Goal: Information Seeking & Learning: Learn about a topic

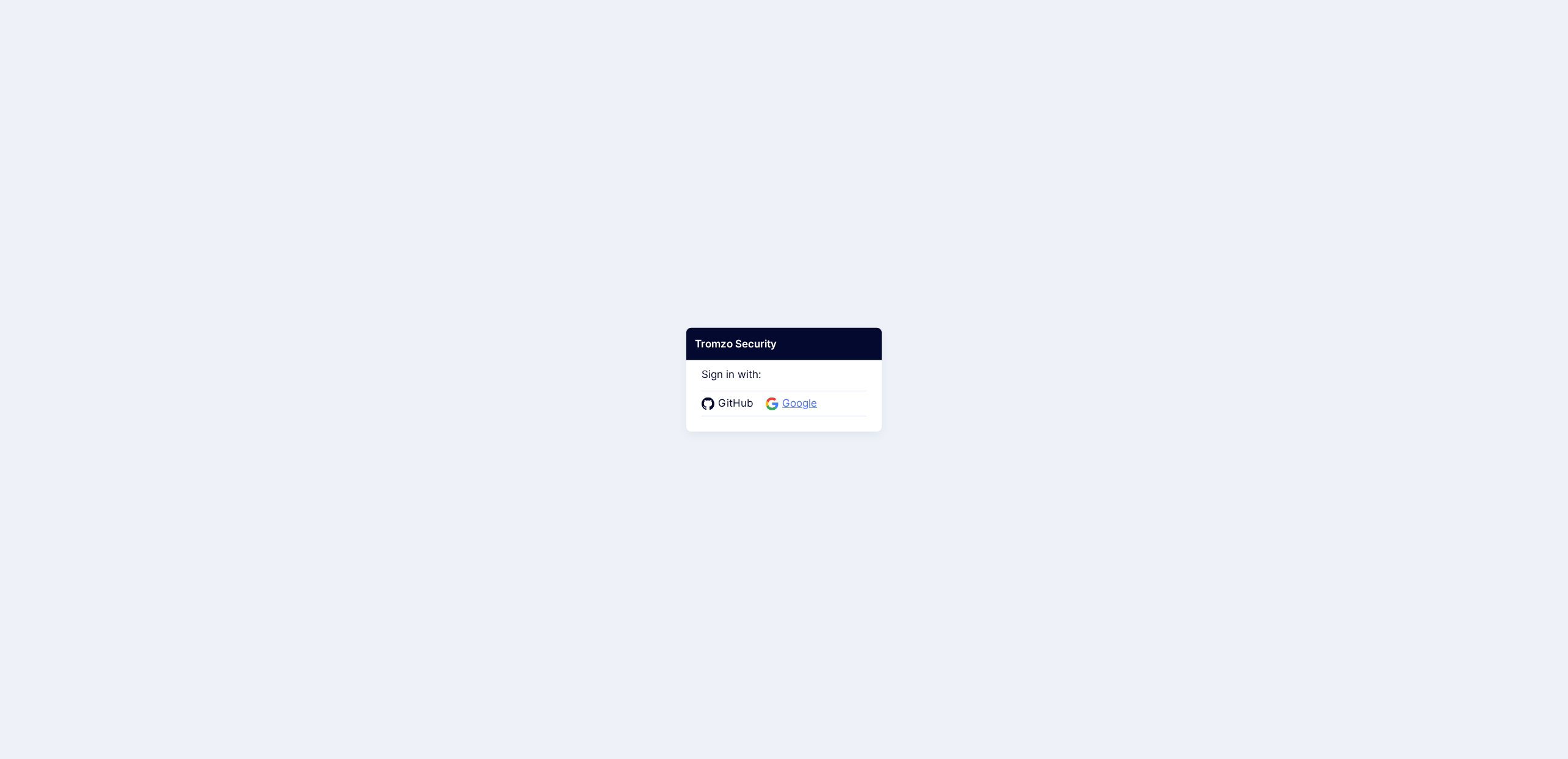
click at [811, 403] on span "Google" at bounding box center [800, 403] width 42 height 16
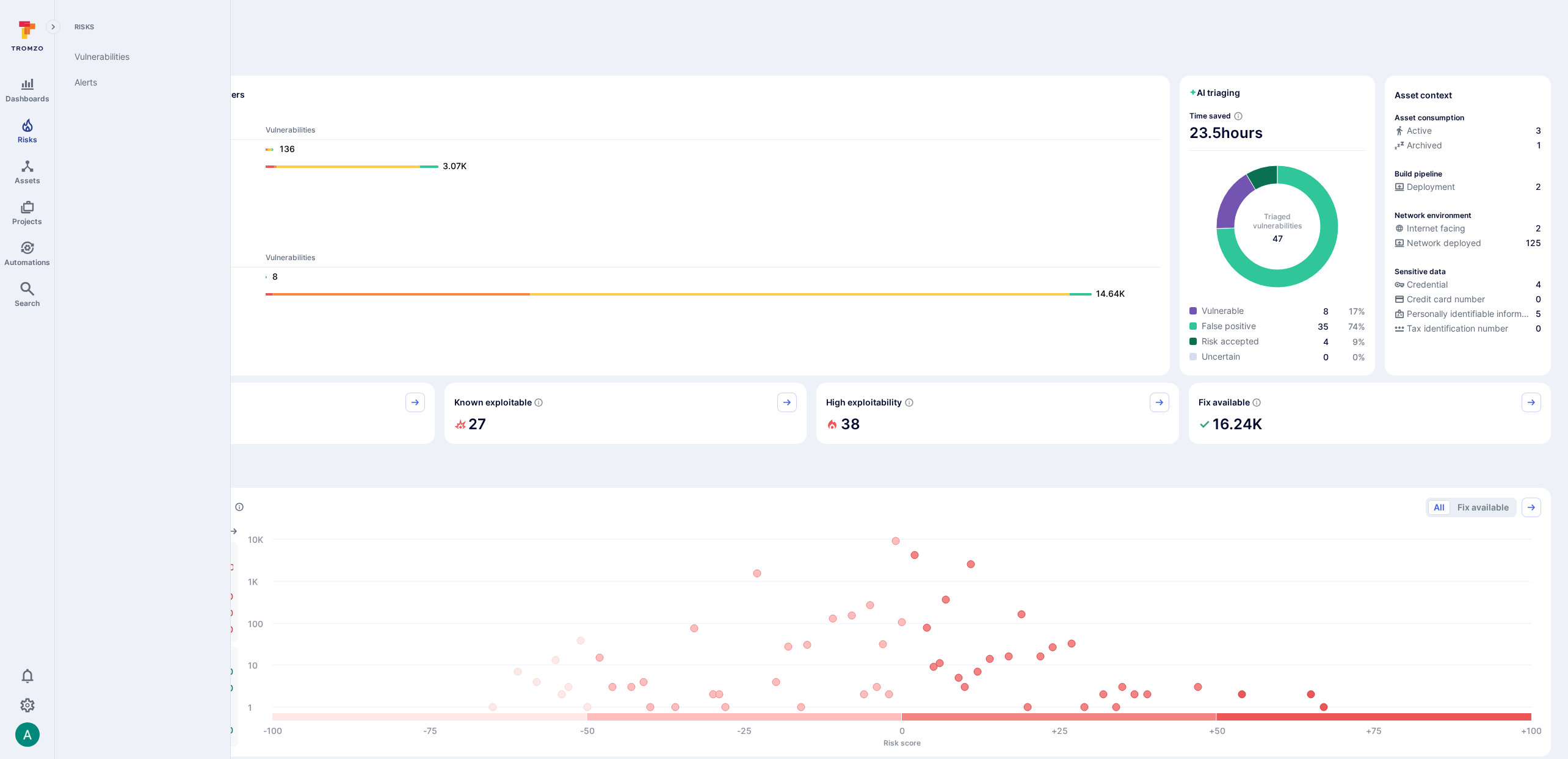
click at [26, 119] on icon "Risks" at bounding box center [27, 125] width 15 height 15
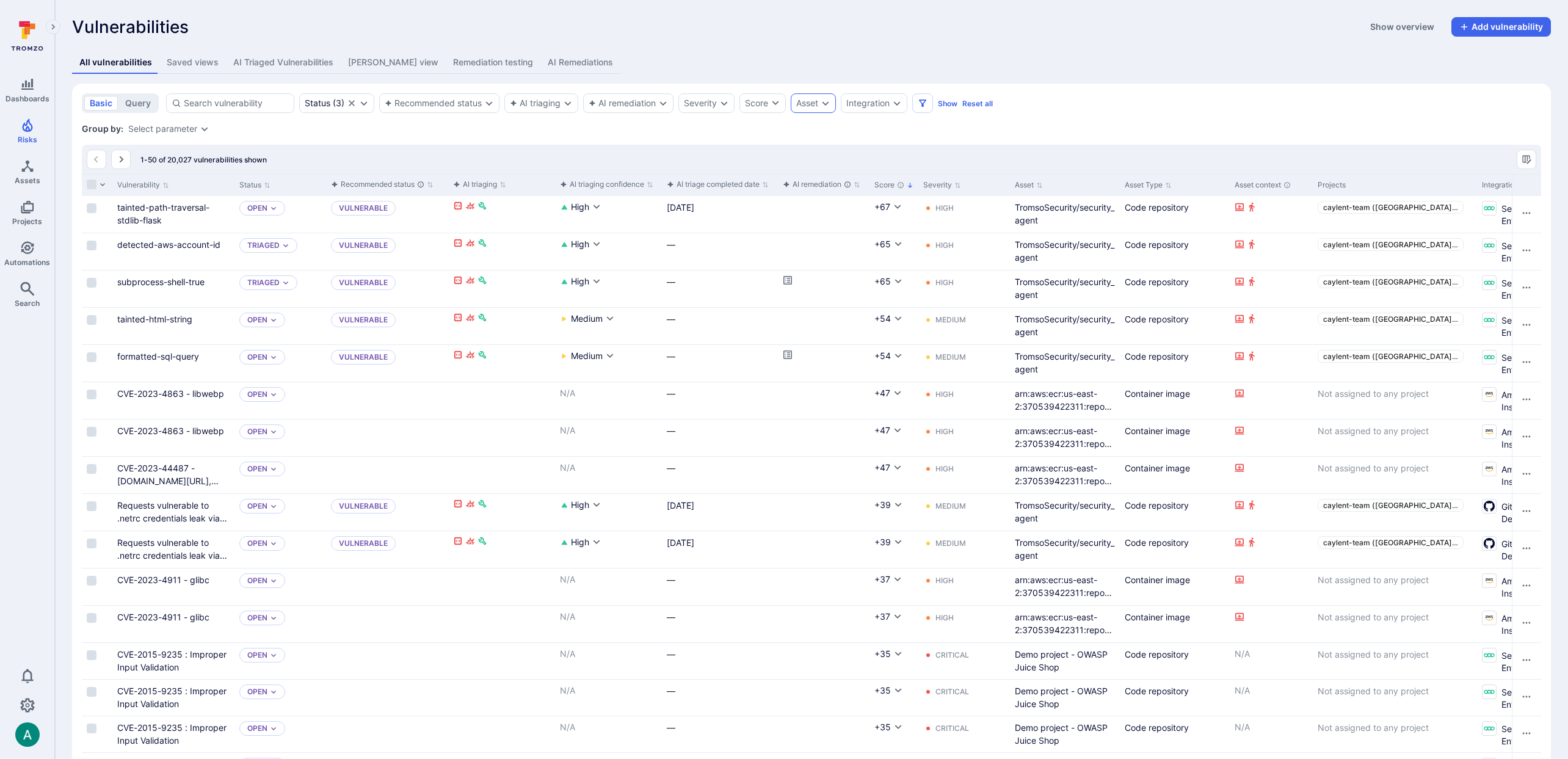
click at [823, 103] on icon "Expand dropdown" at bounding box center [826, 103] width 10 height 10
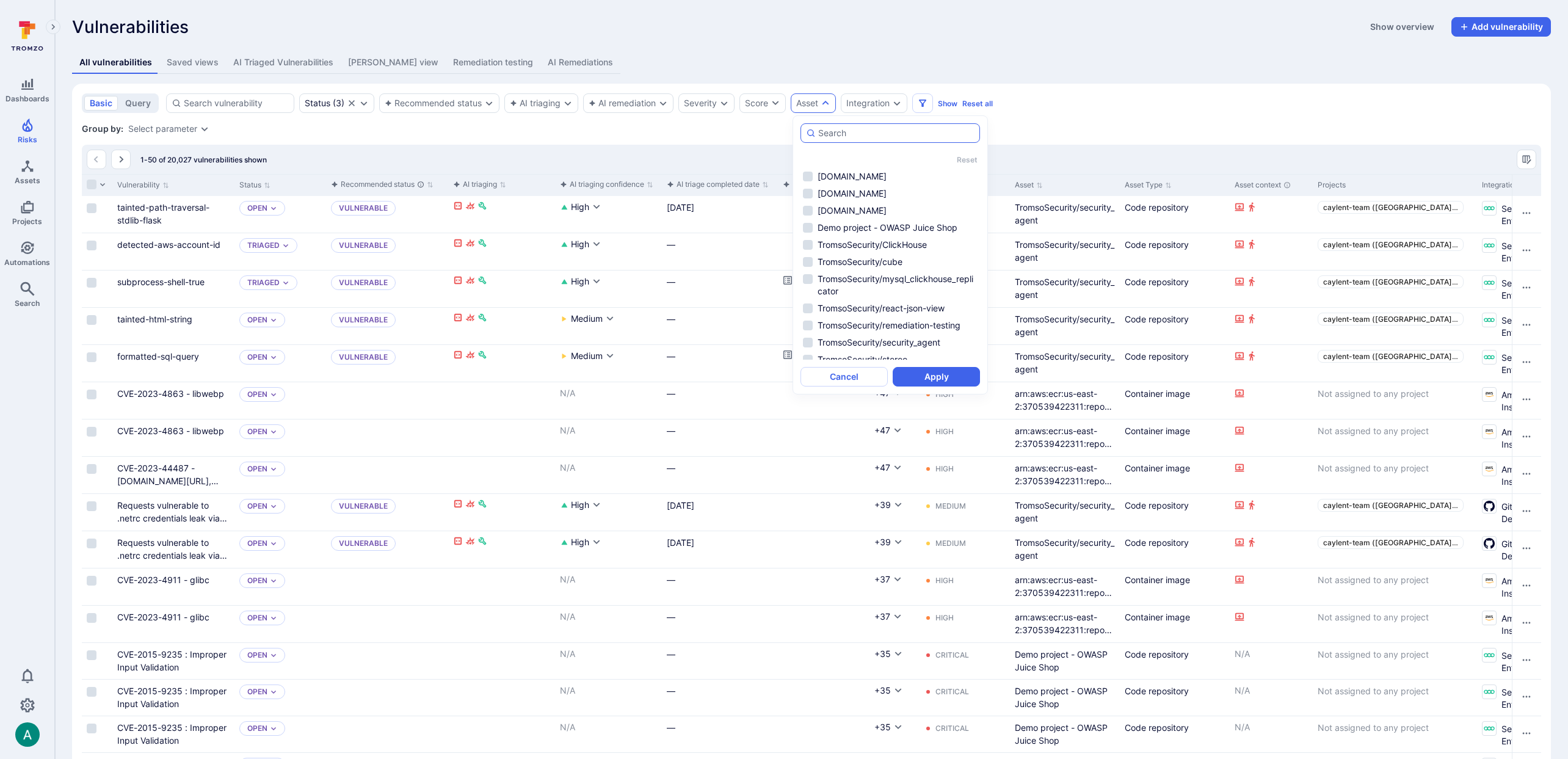
click at [857, 133] on input "autocomplete options" at bounding box center [896, 133] width 157 height 12
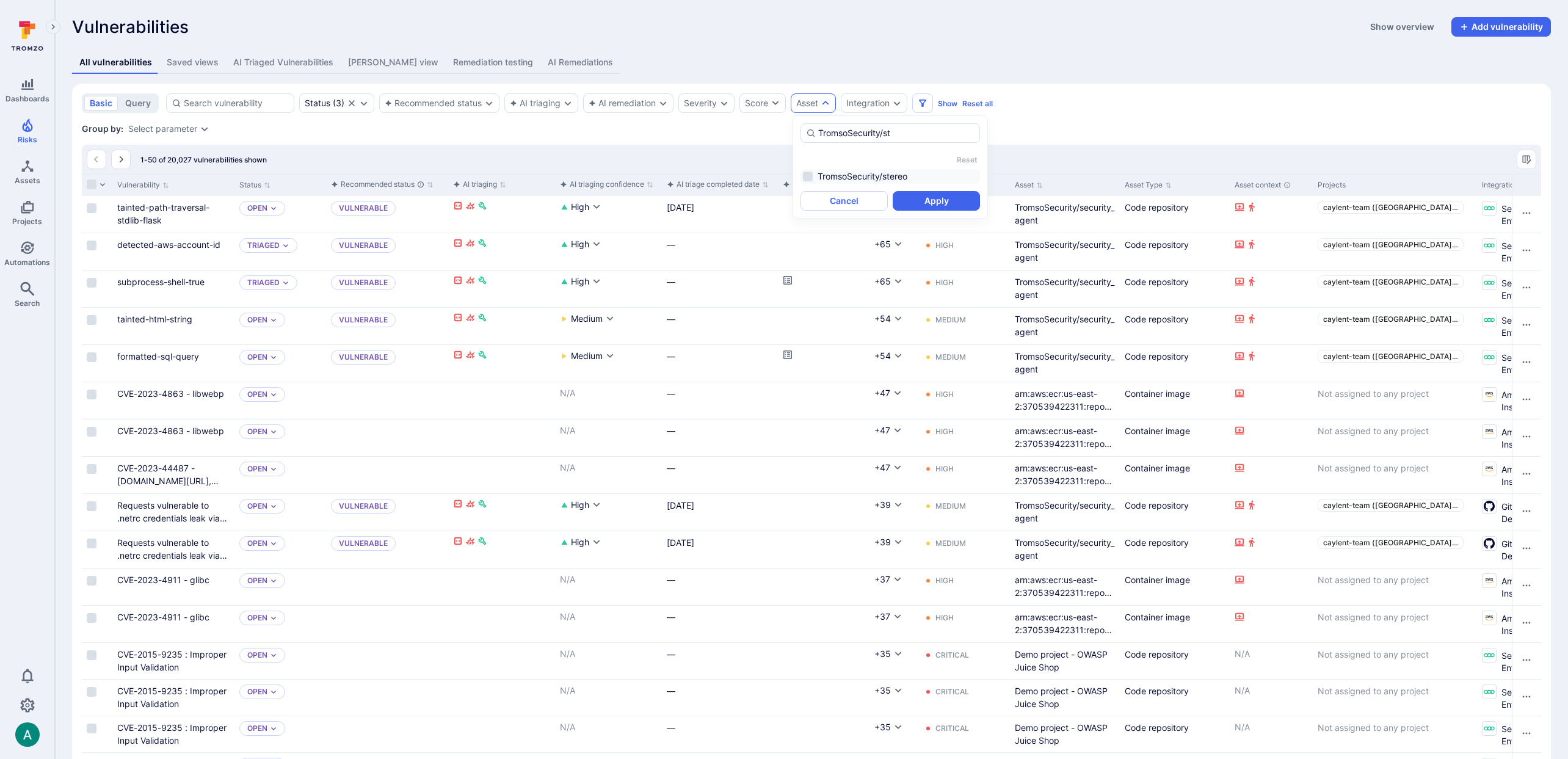
click at [812, 175] on li "TromsoSecurity/stereo" at bounding box center [891, 176] width 180 height 15
type input "TromsoSecurity/st"
click at [925, 200] on button "Apply" at bounding box center [936, 201] width 87 height 20
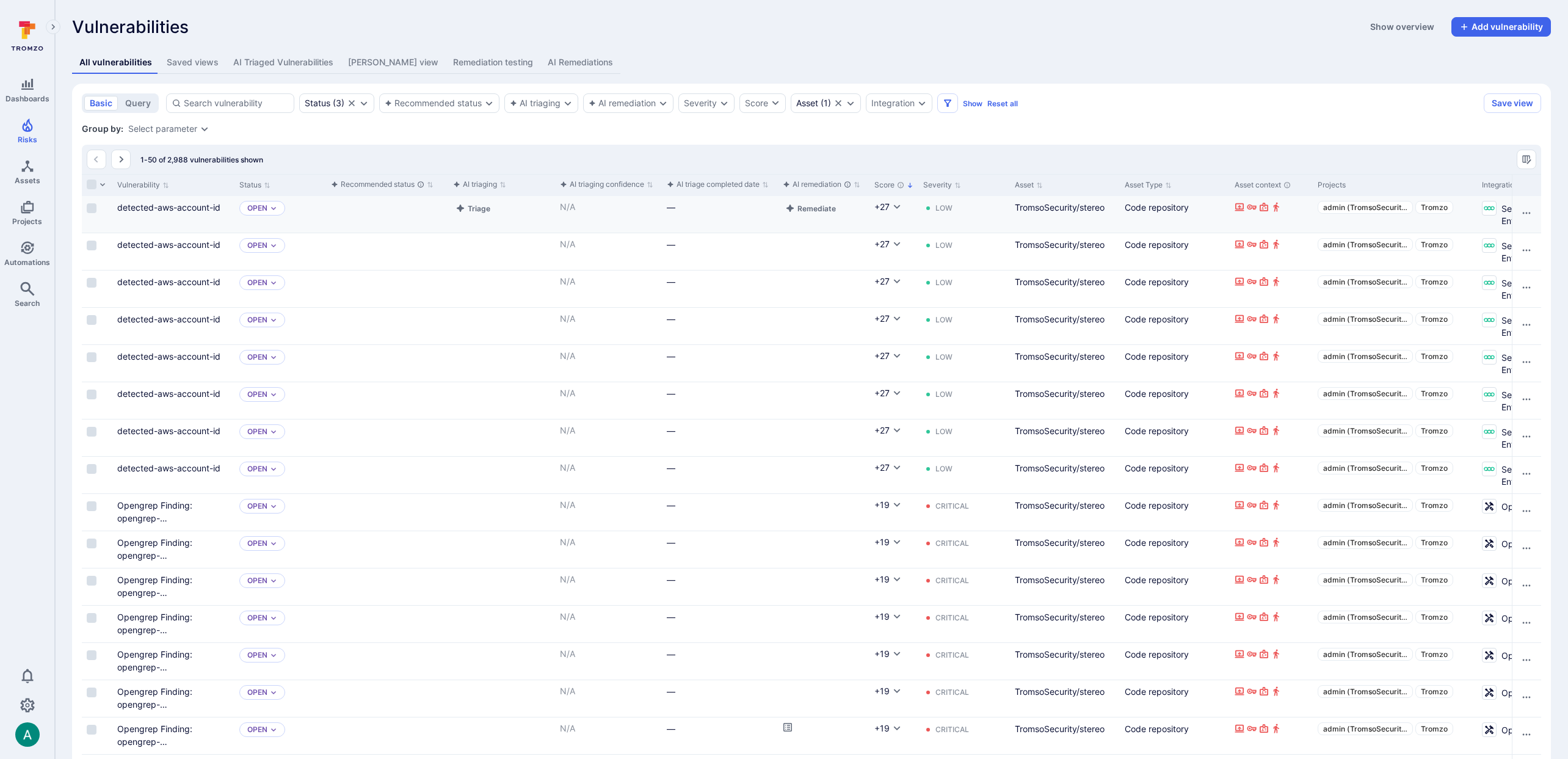
click at [903, 207] on div "+27" at bounding box center [894, 207] width 39 height 12
click at [897, 208] on icon "Cell for Score" at bounding box center [897, 207] width 7 height 4
click at [897, 208] on div at bounding box center [784, 380] width 1568 height 759
click at [183, 205] on link "detected-aws-account-id" at bounding box center [168, 207] width 103 height 10
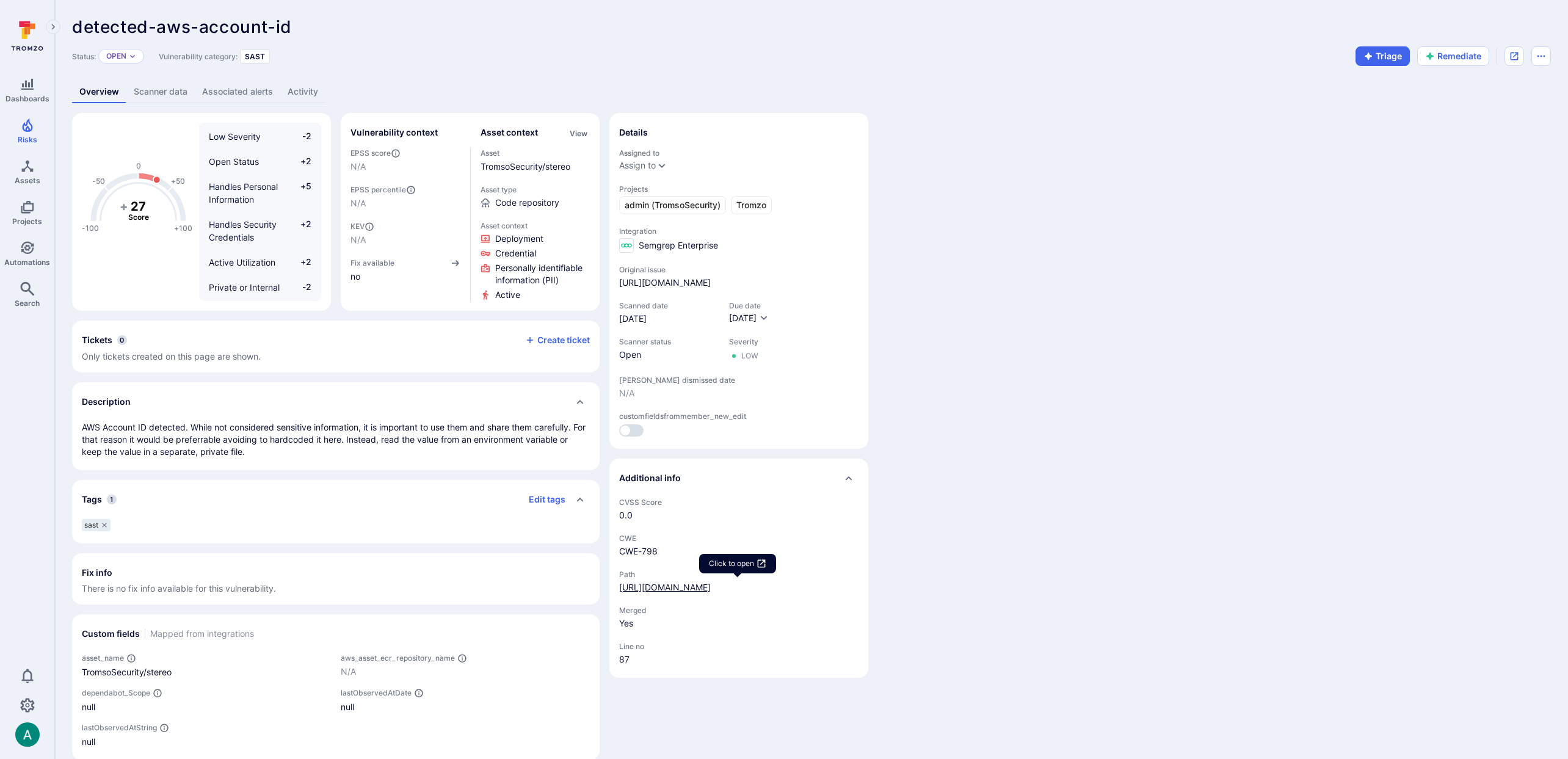
click at [710, 587] on link "https://github.com/TromsoSecurity/stereo/blob/e36be572f0111a15af46be574b0de7e4a…" at bounding box center [665, 587] width 92 height 10
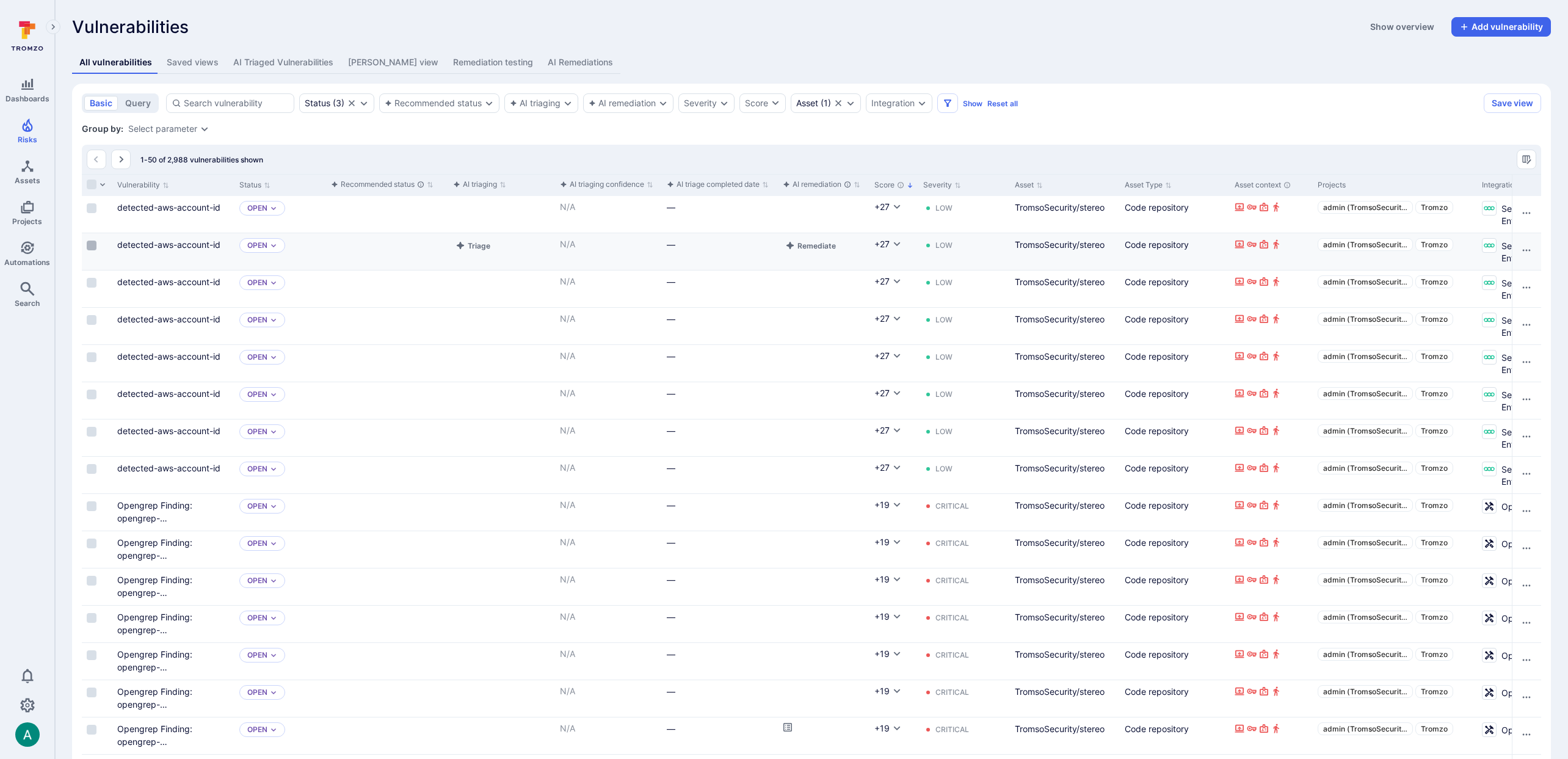
click at [90, 246] on input "Select row" at bounding box center [92, 246] width 10 height 10
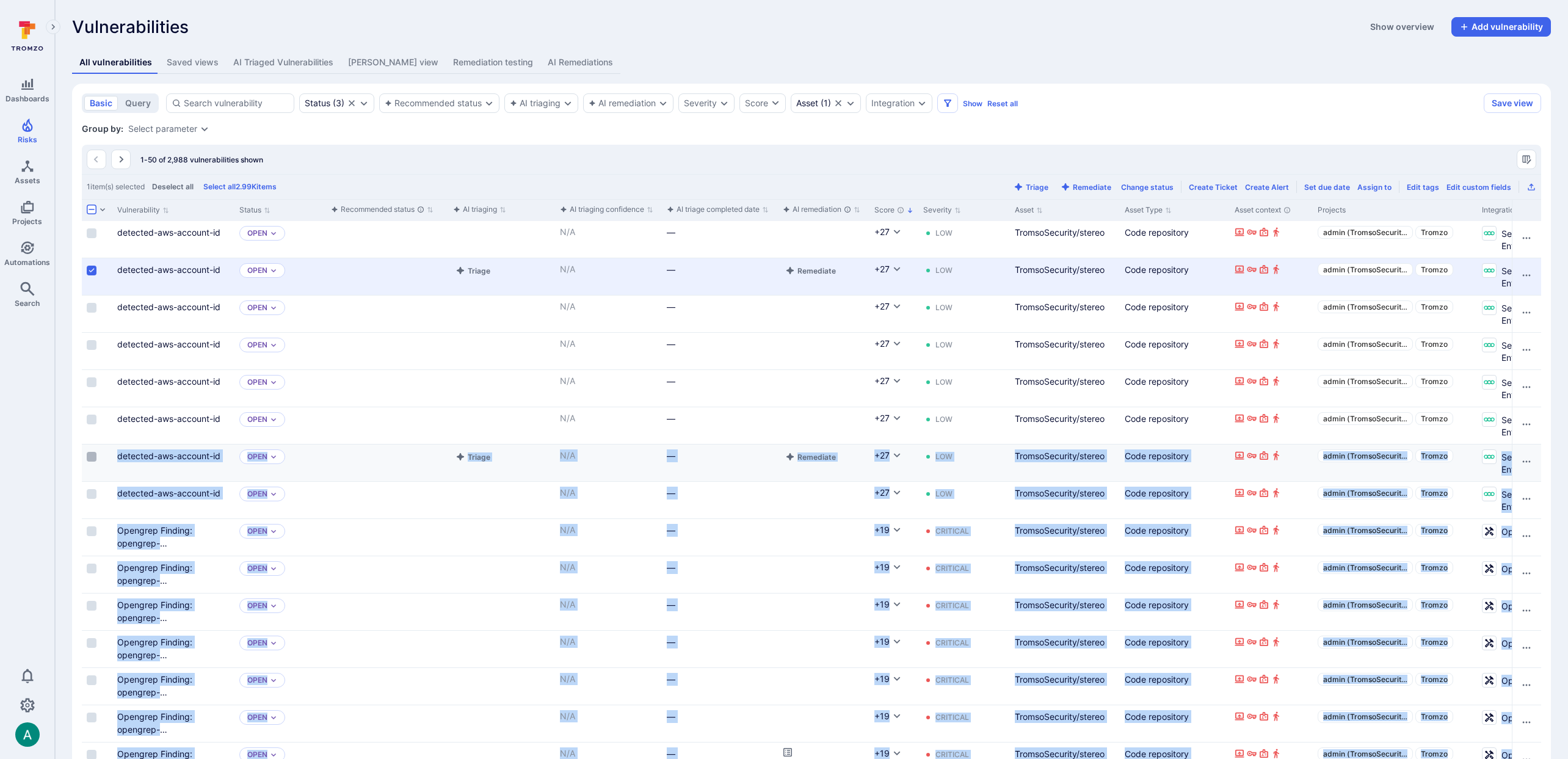
click at [98, 454] on label "Cell for selection" at bounding box center [91, 456] width 15 height 12
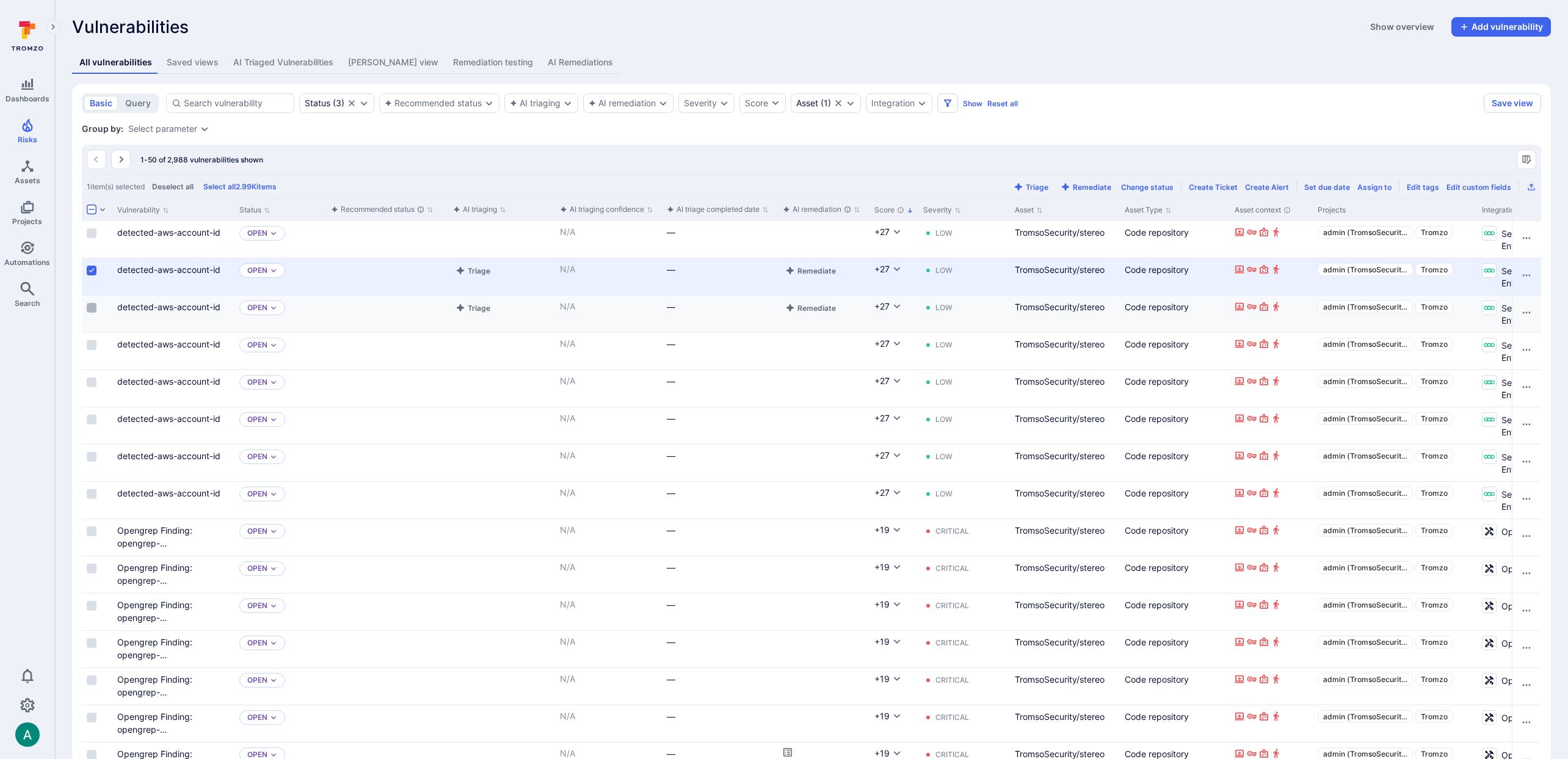
click at [90, 303] on label "Cell for selection" at bounding box center [91, 308] width 15 height 12
click at [90, 303] on input "Select row" at bounding box center [92, 308] width 10 height 10
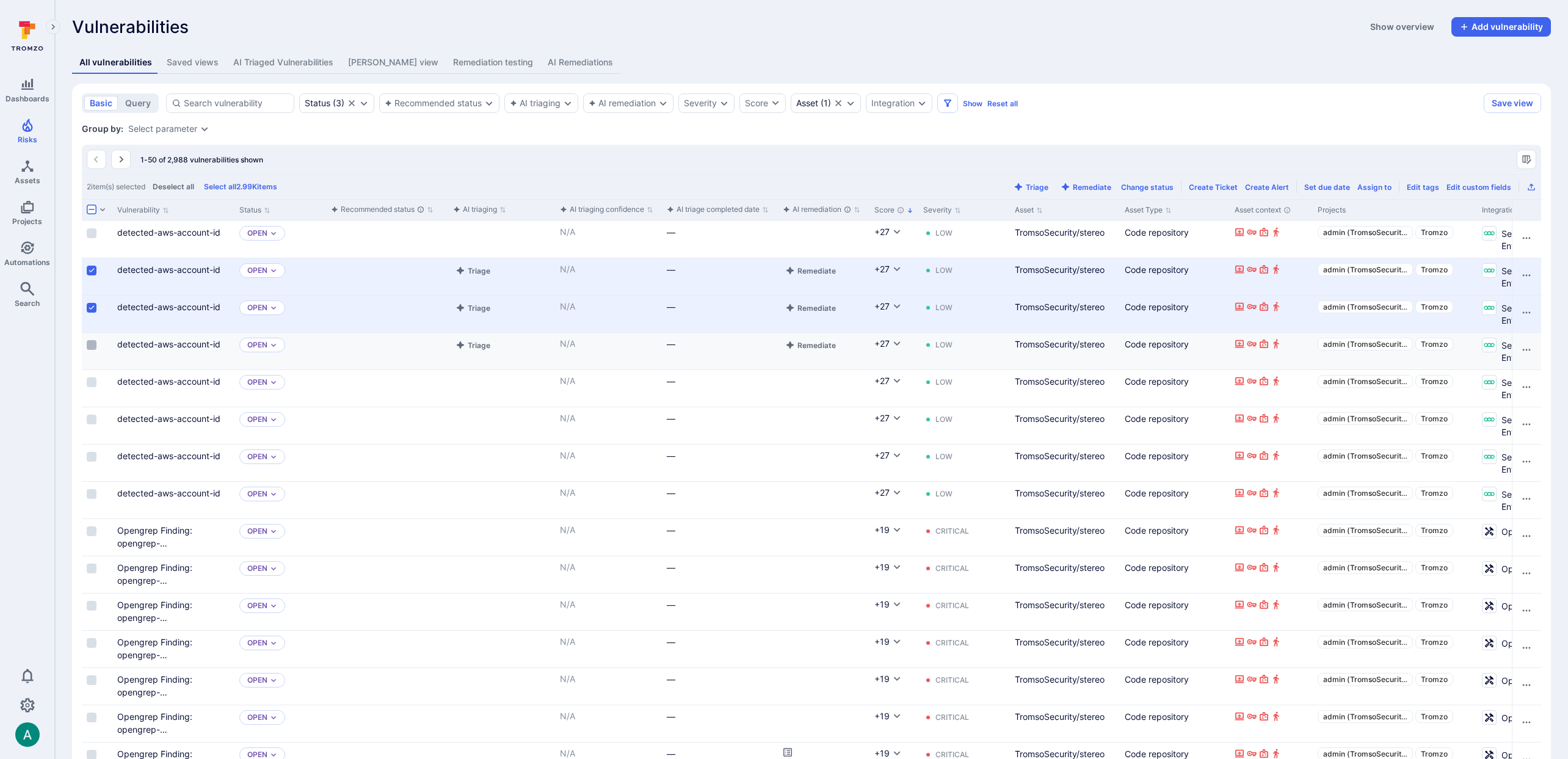
click at [90, 341] on input "Select row" at bounding box center [92, 346] width 10 height 10
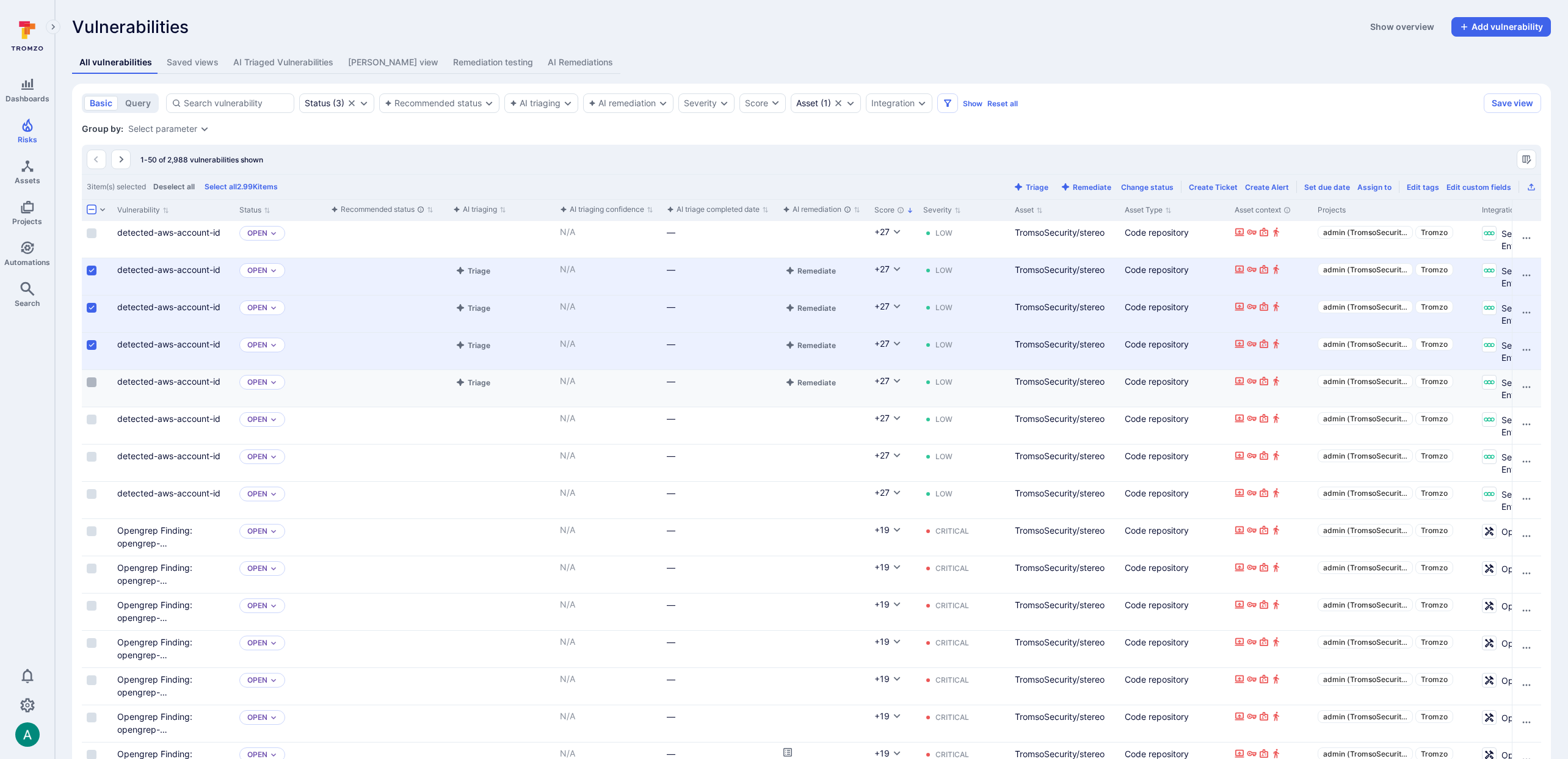
click at [92, 378] on input "Select row" at bounding box center [92, 382] width 10 height 10
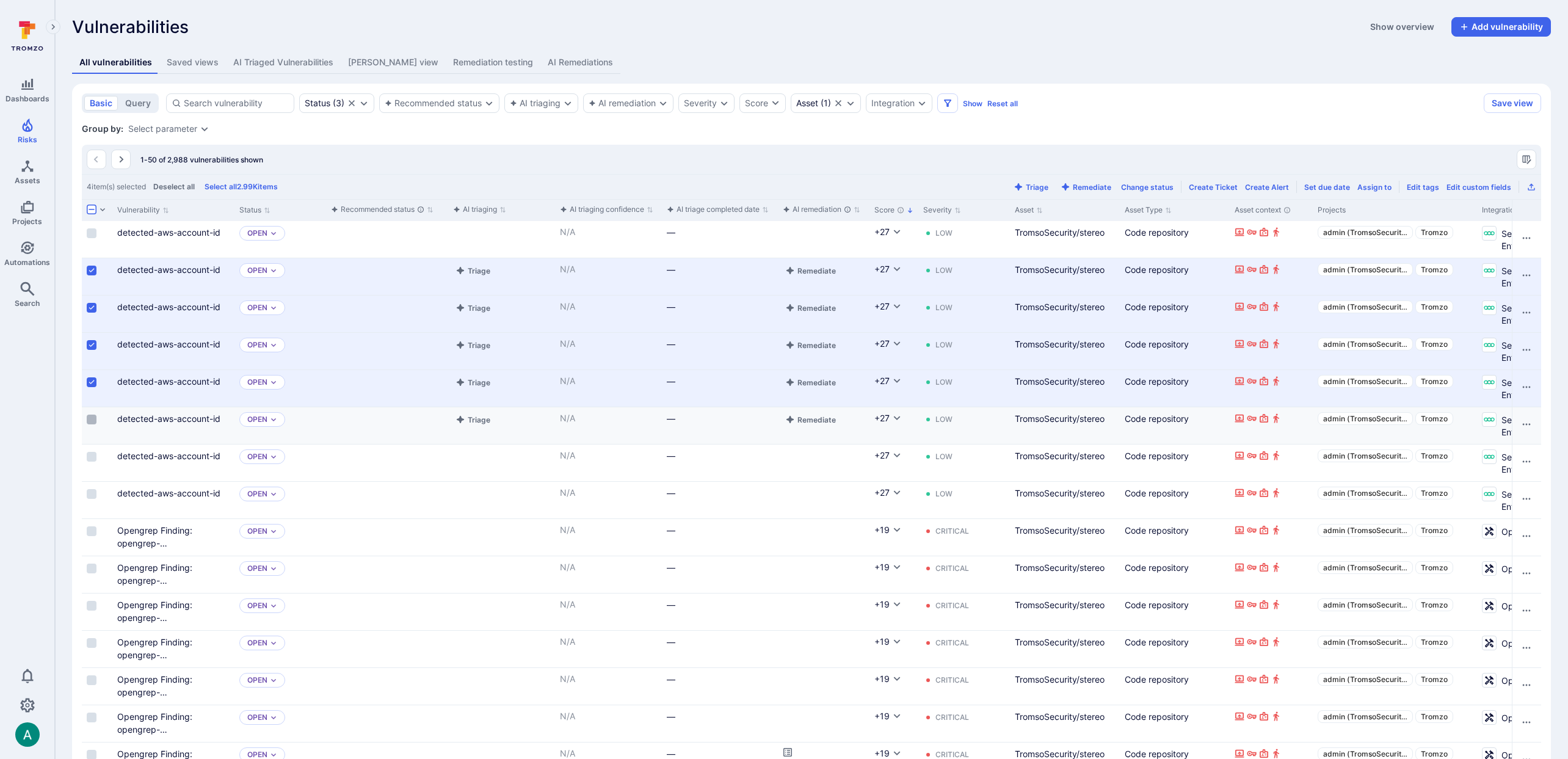
click at [90, 420] on input "Select row" at bounding box center [92, 419] width 10 height 10
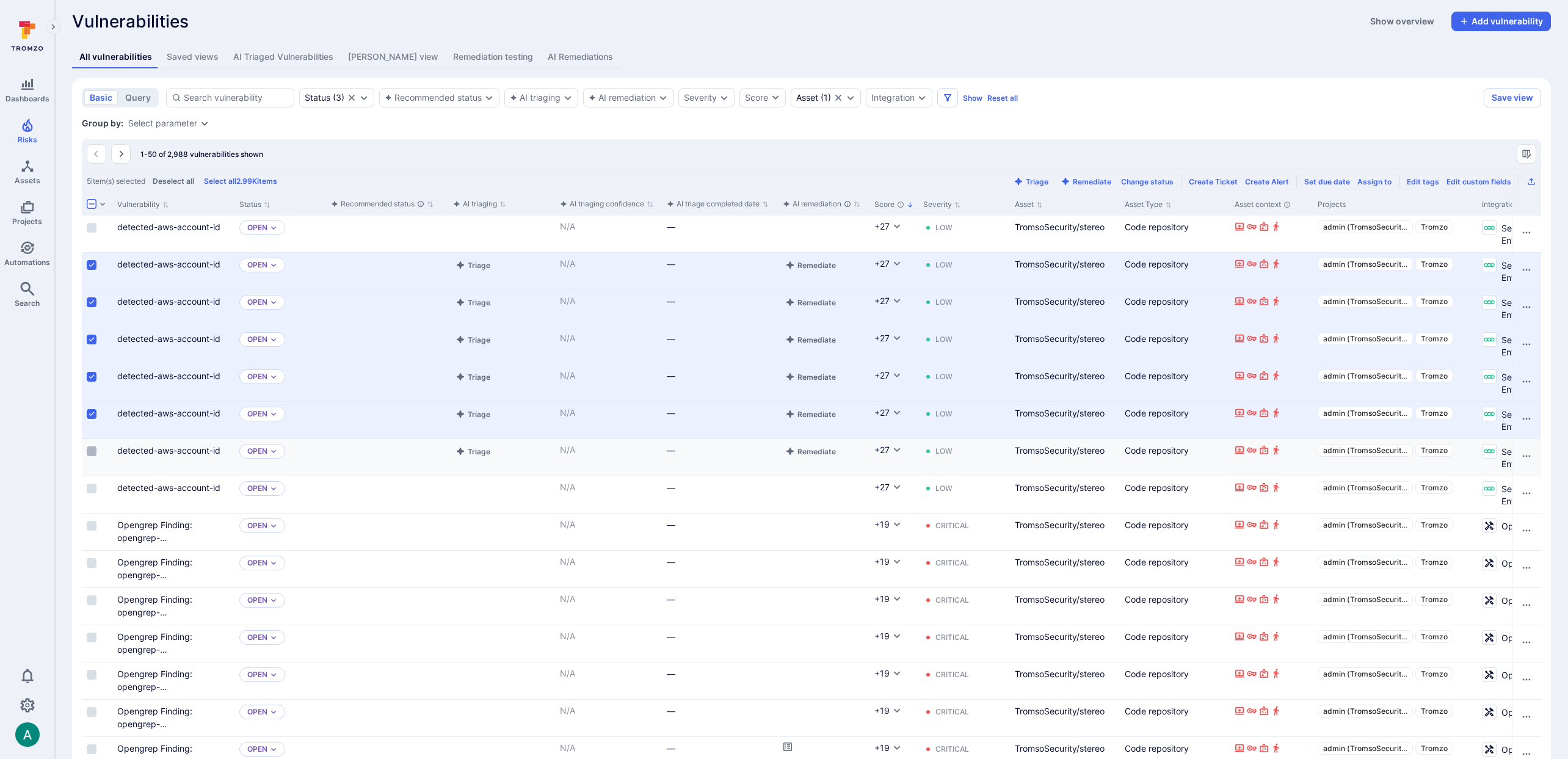
drag, startPoint x: 91, startPoint y: 456, endPoint x: 273, endPoint y: 380, distance: 197.2
click at [92, 456] on input "Select row" at bounding box center [92, 451] width 10 height 10
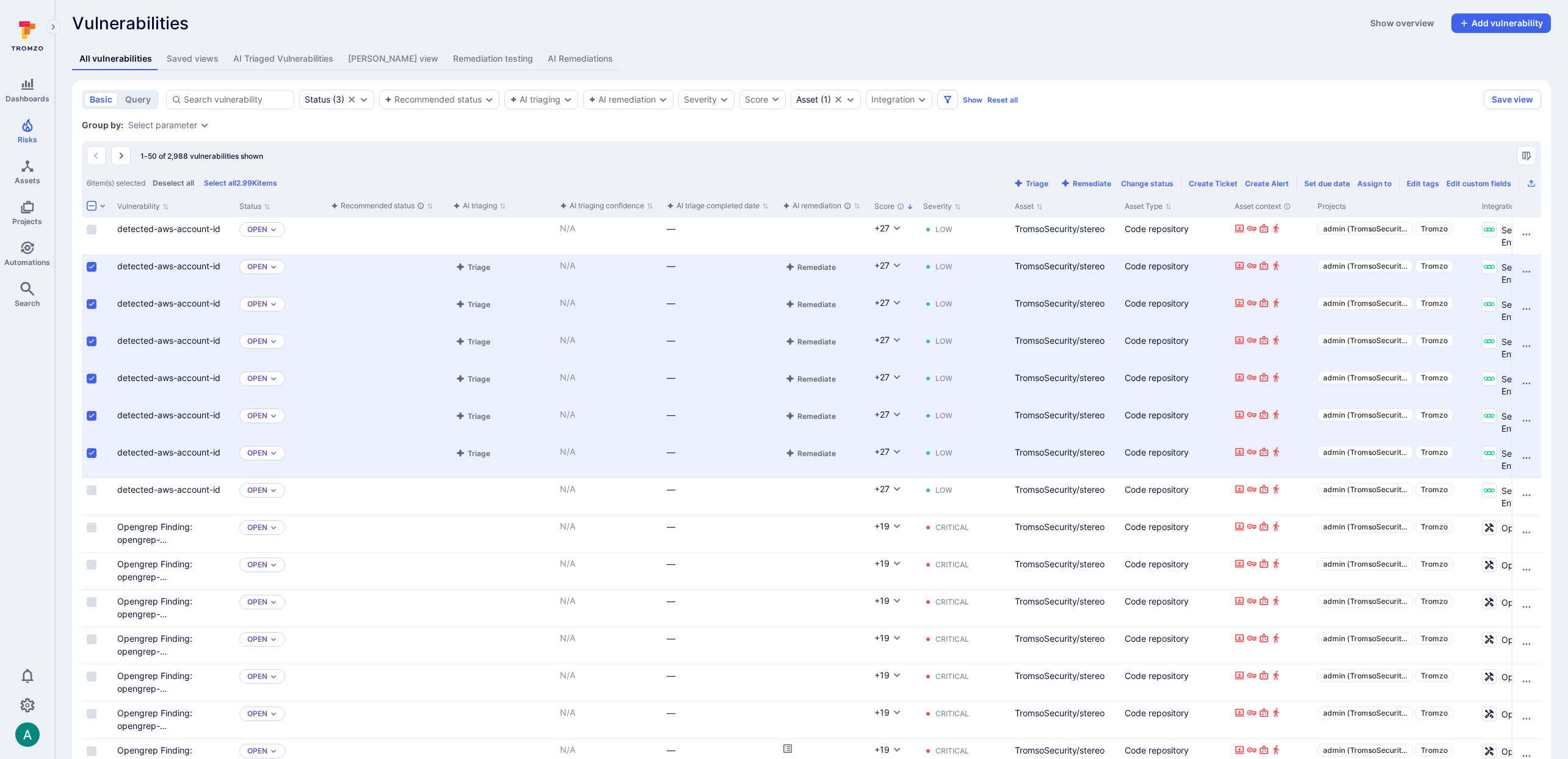
scroll to position [2, 0]
click at [1161, 182] on div "Change status" at bounding box center [1148, 185] width 53 height 9
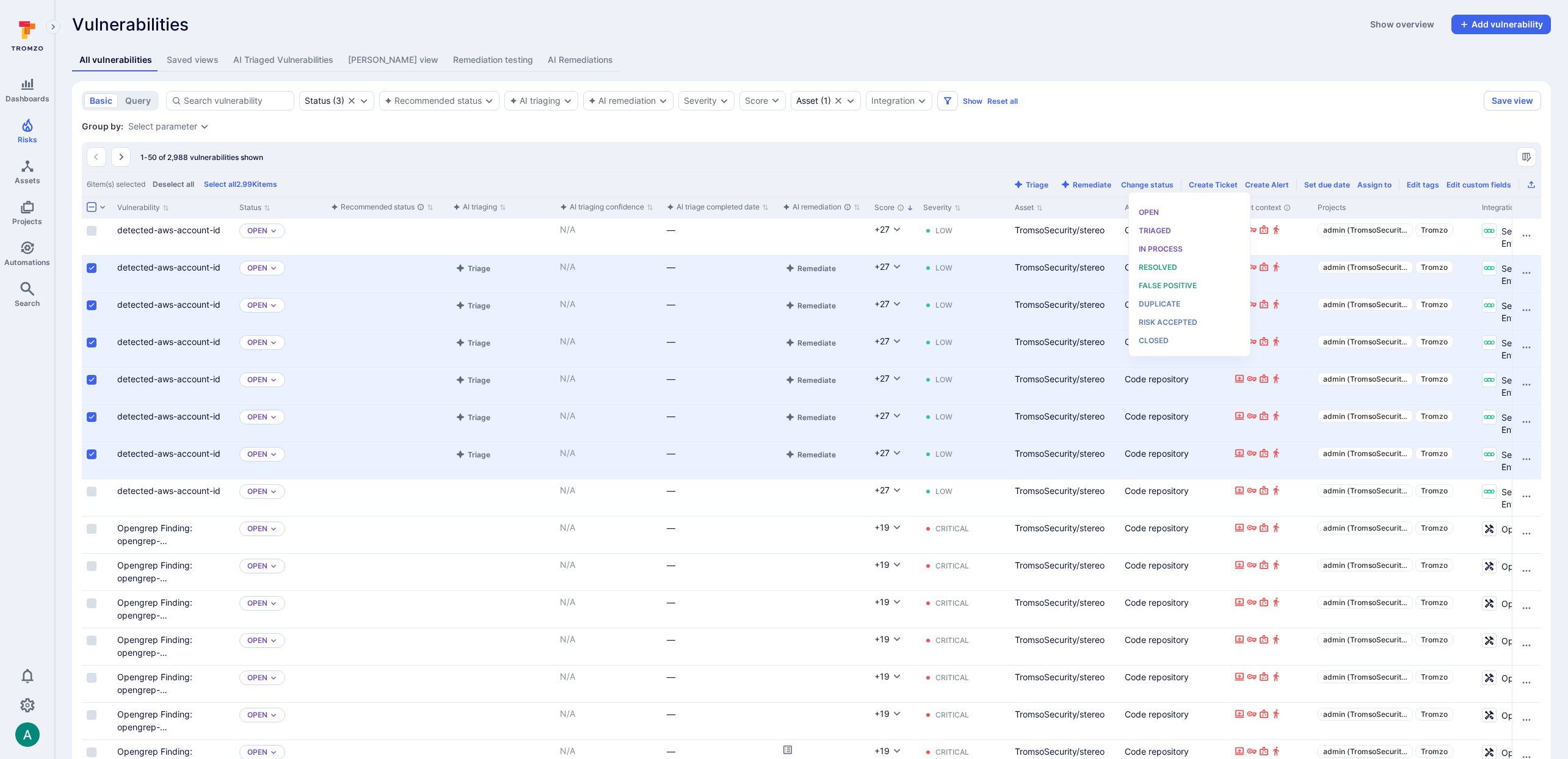
scroll to position [10, 0]
click at [1180, 279] on span "False positive" at bounding box center [1168, 282] width 58 height 9
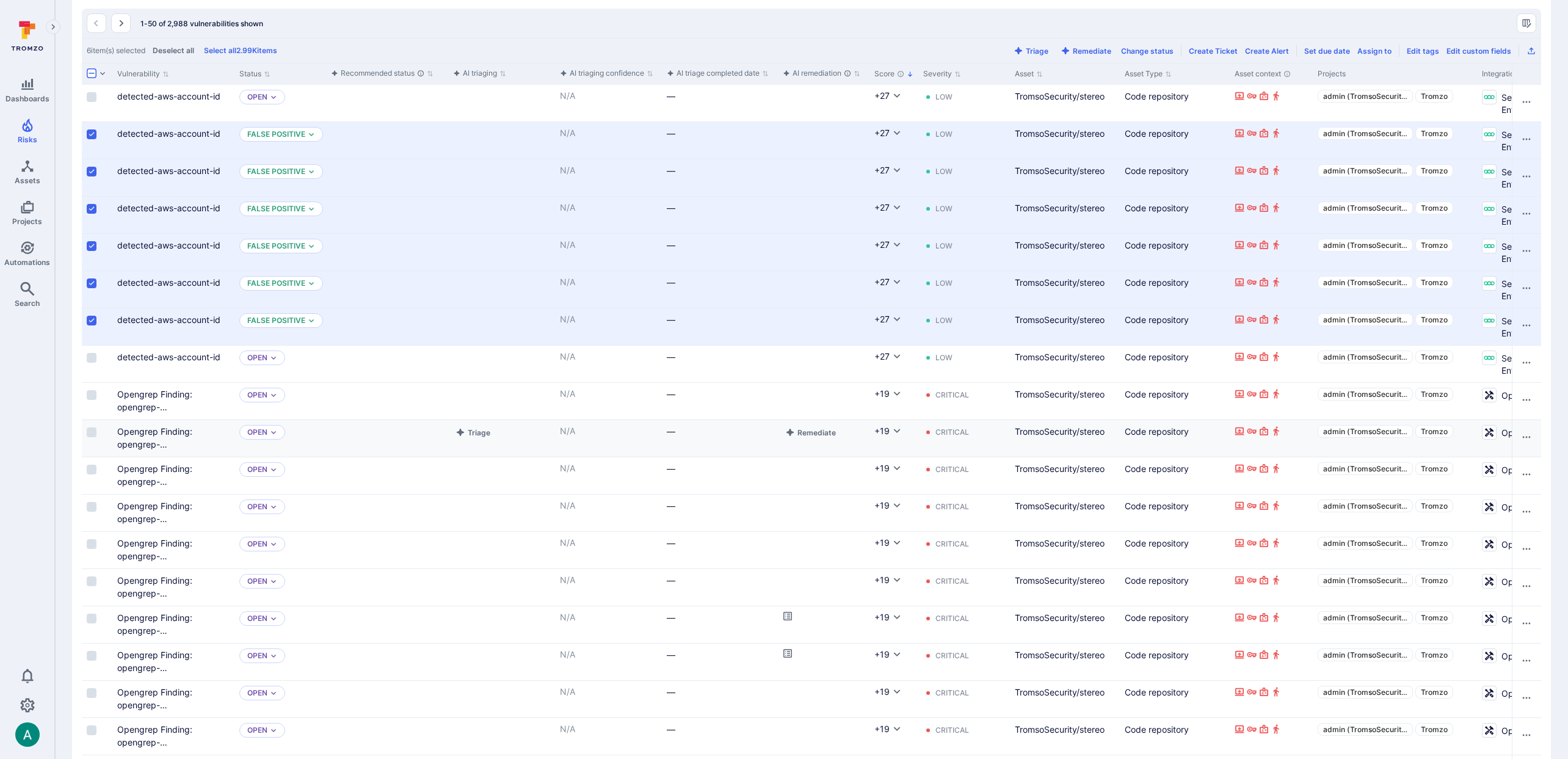
scroll to position [138, 0]
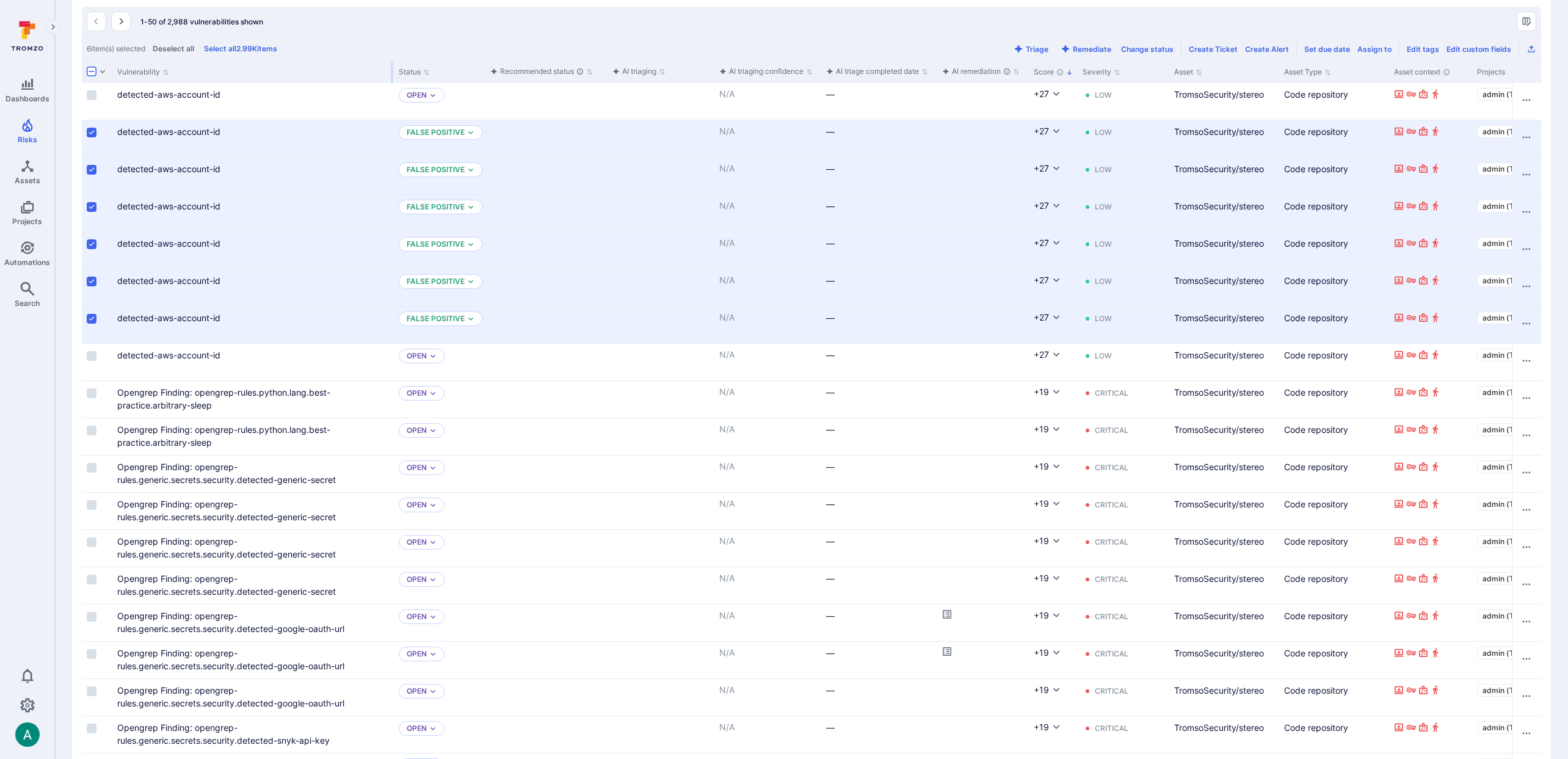
drag, startPoint x: 232, startPoint y: 76, endPoint x: 391, endPoint y: 75, distance: 159.0
click at [392, 75] on div at bounding box center [392, 72] width 2 height 21
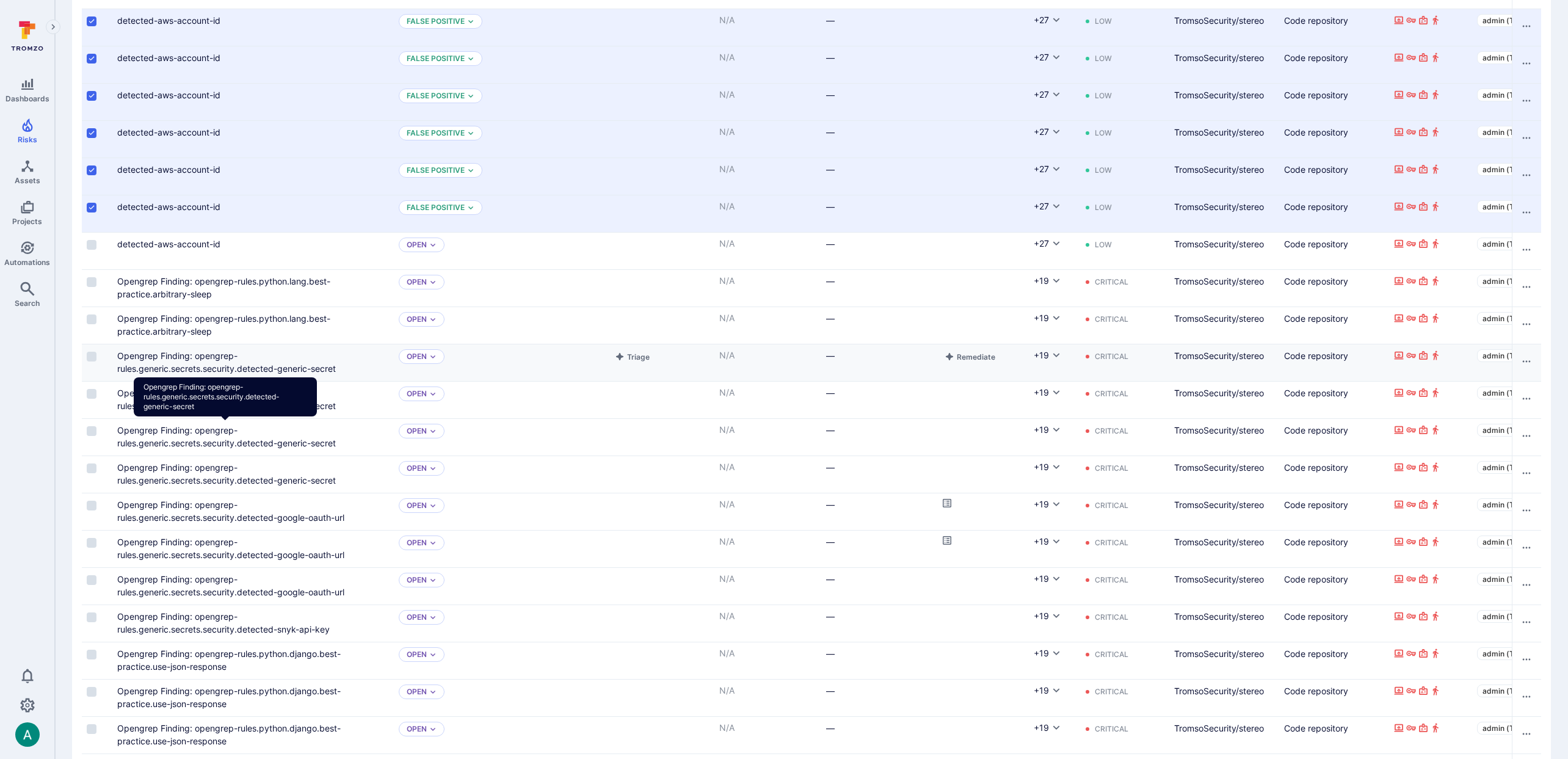
scroll to position [0, 5]
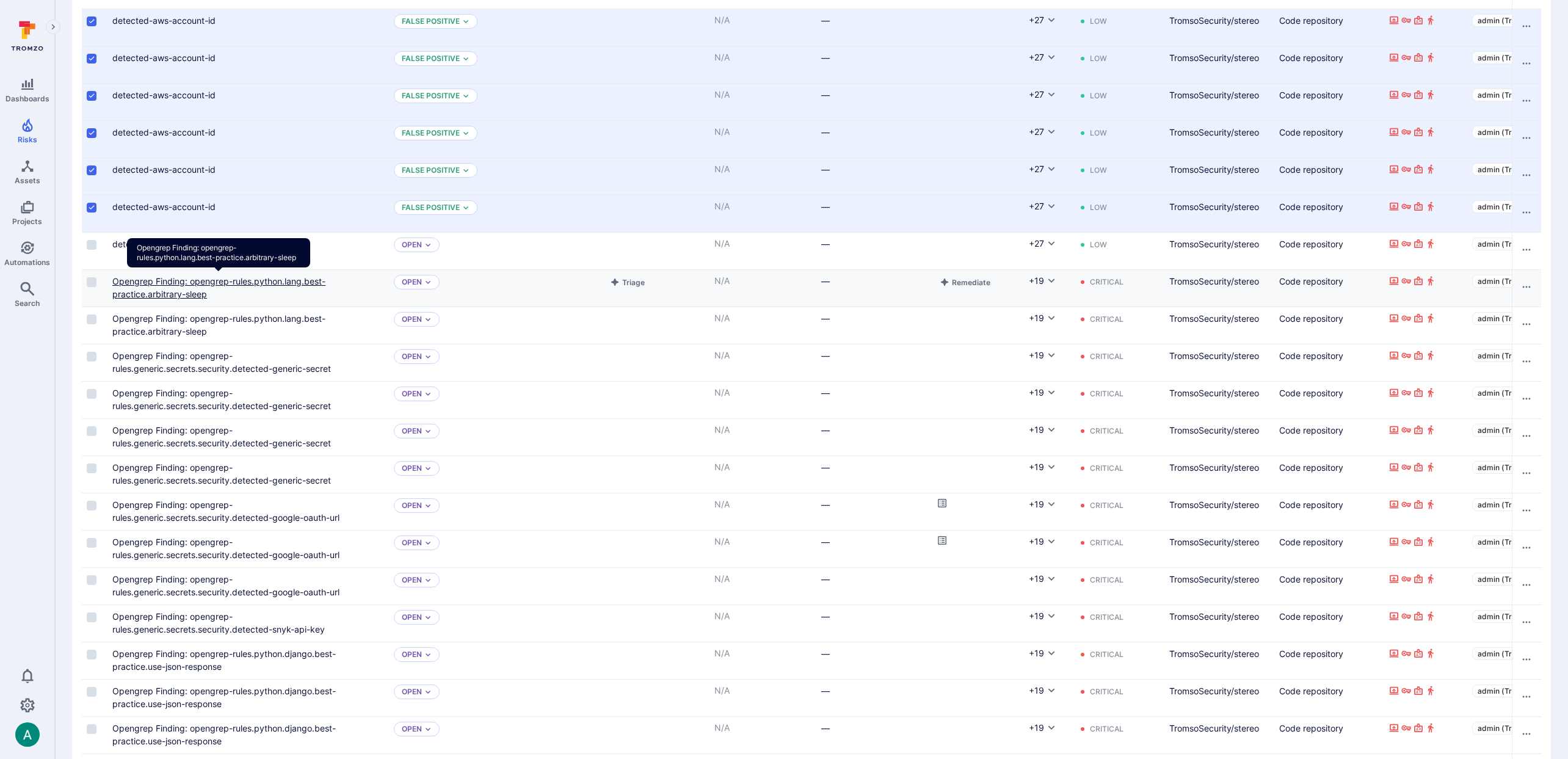
click at [150, 292] on link "Opengrep Finding: opengrep-rules.python.lang.best-practice.arbitrary-sleep" at bounding box center [218, 287] width 213 height 23
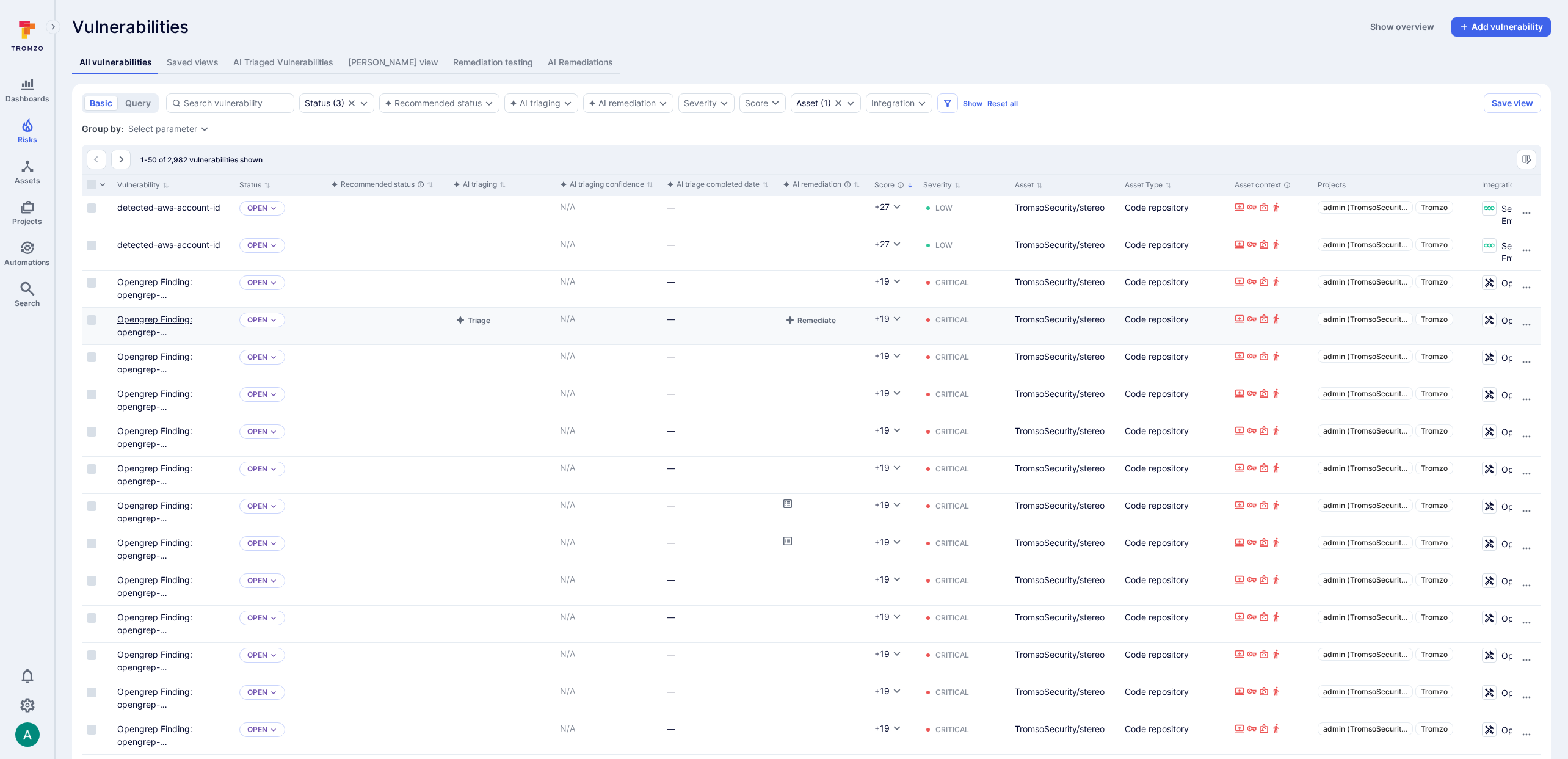
click at [168, 319] on link "Opengrep Finding: opengrep-rules.python.lang.best-practice.arbitrary-sleep" at bounding box center [164, 338] width 95 height 49
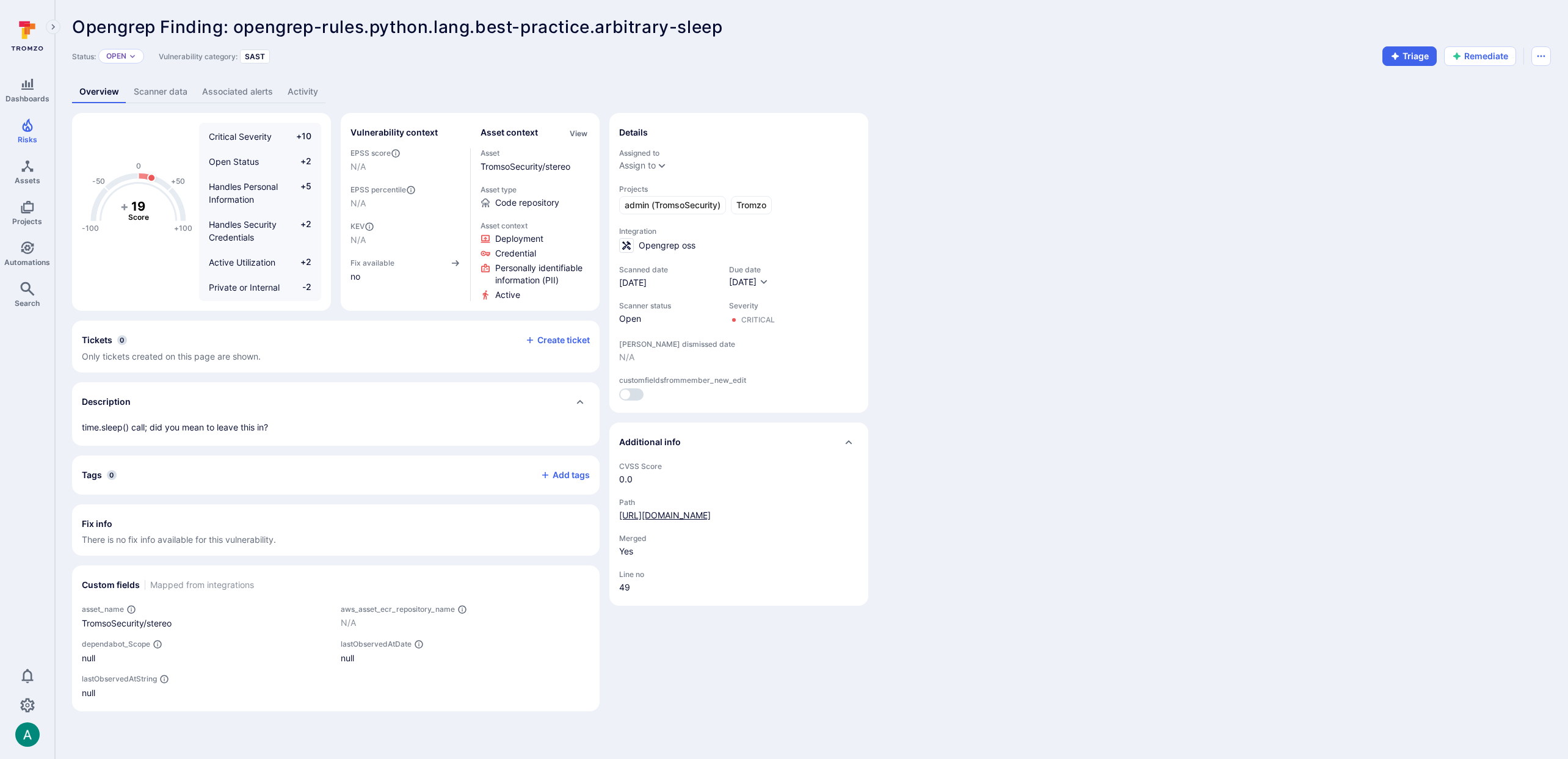
click at [700, 516] on link "https://github.com/TromsoSecurity/stereo/blob/master/code/core/integrations/cub…" at bounding box center [665, 515] width 92 height 10
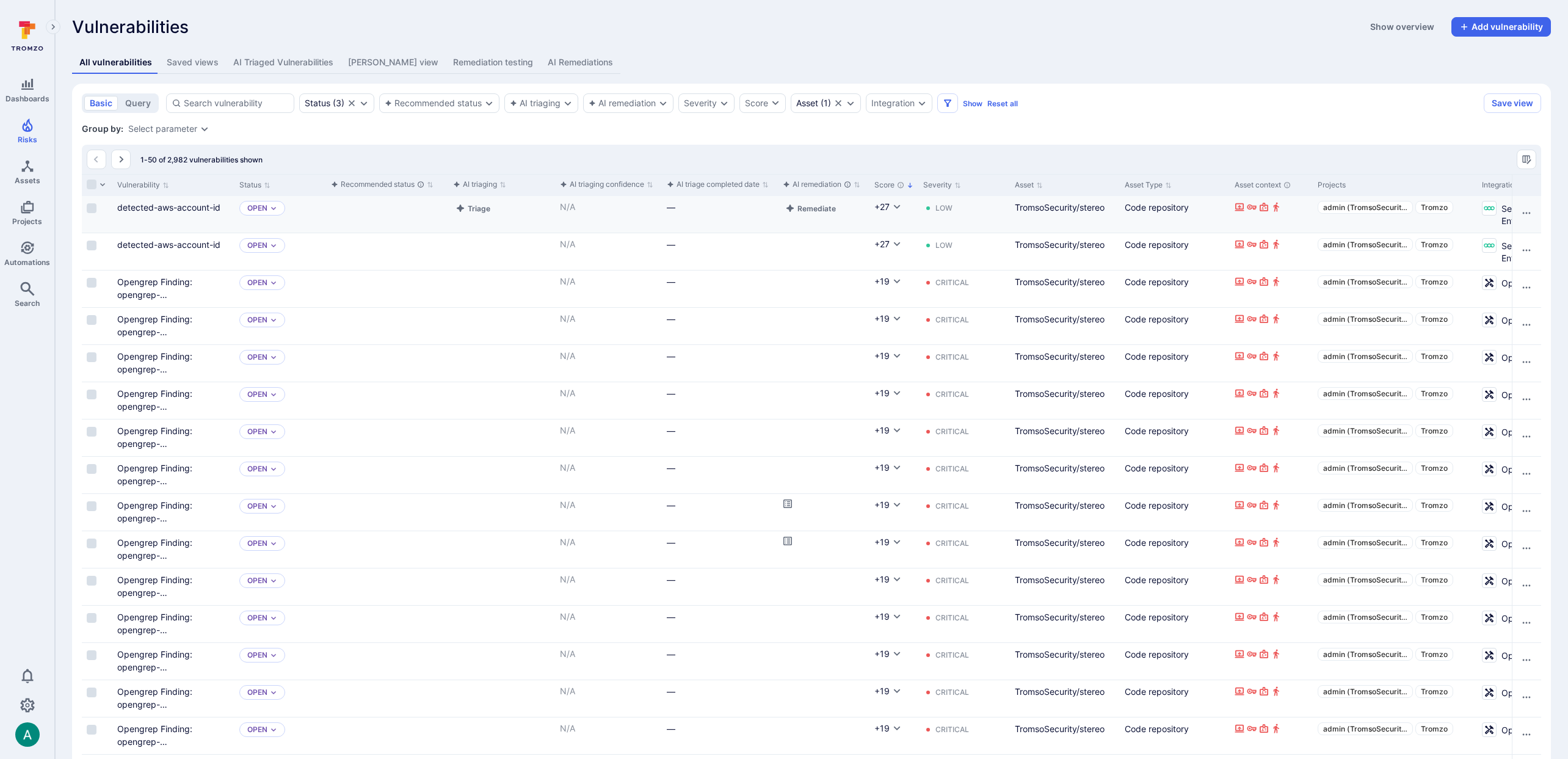
drag, startPoint x: 233, startPoint y: 185, endPoint x: 528, endPoint y: 210, distance: 296.1
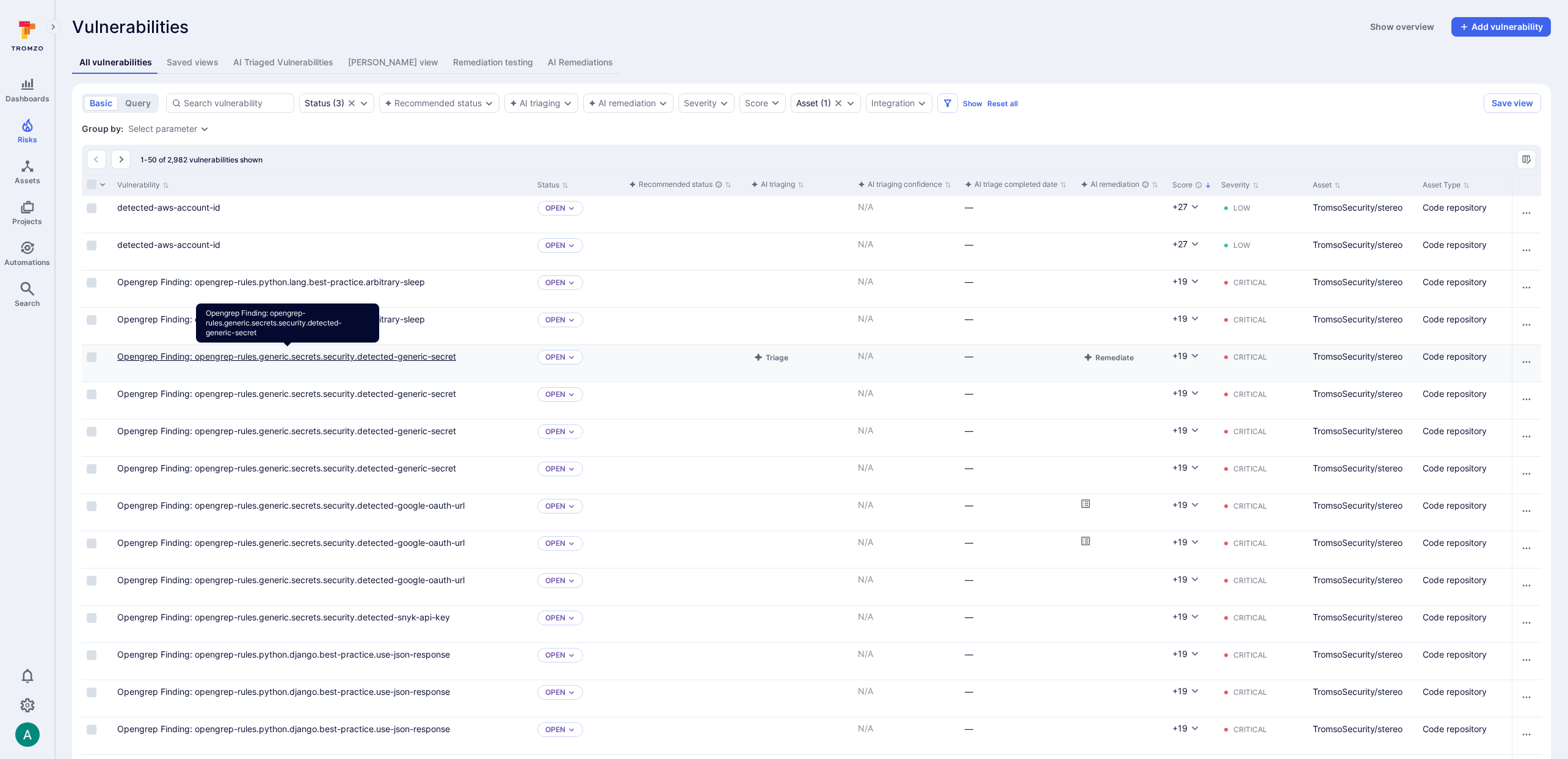
click at [442, 356] on link "Opengrep Finding: opengrep-rules.generic.secrets.security.detected-generic-secr…" at bounding box center [286, 357] width 339 height 10
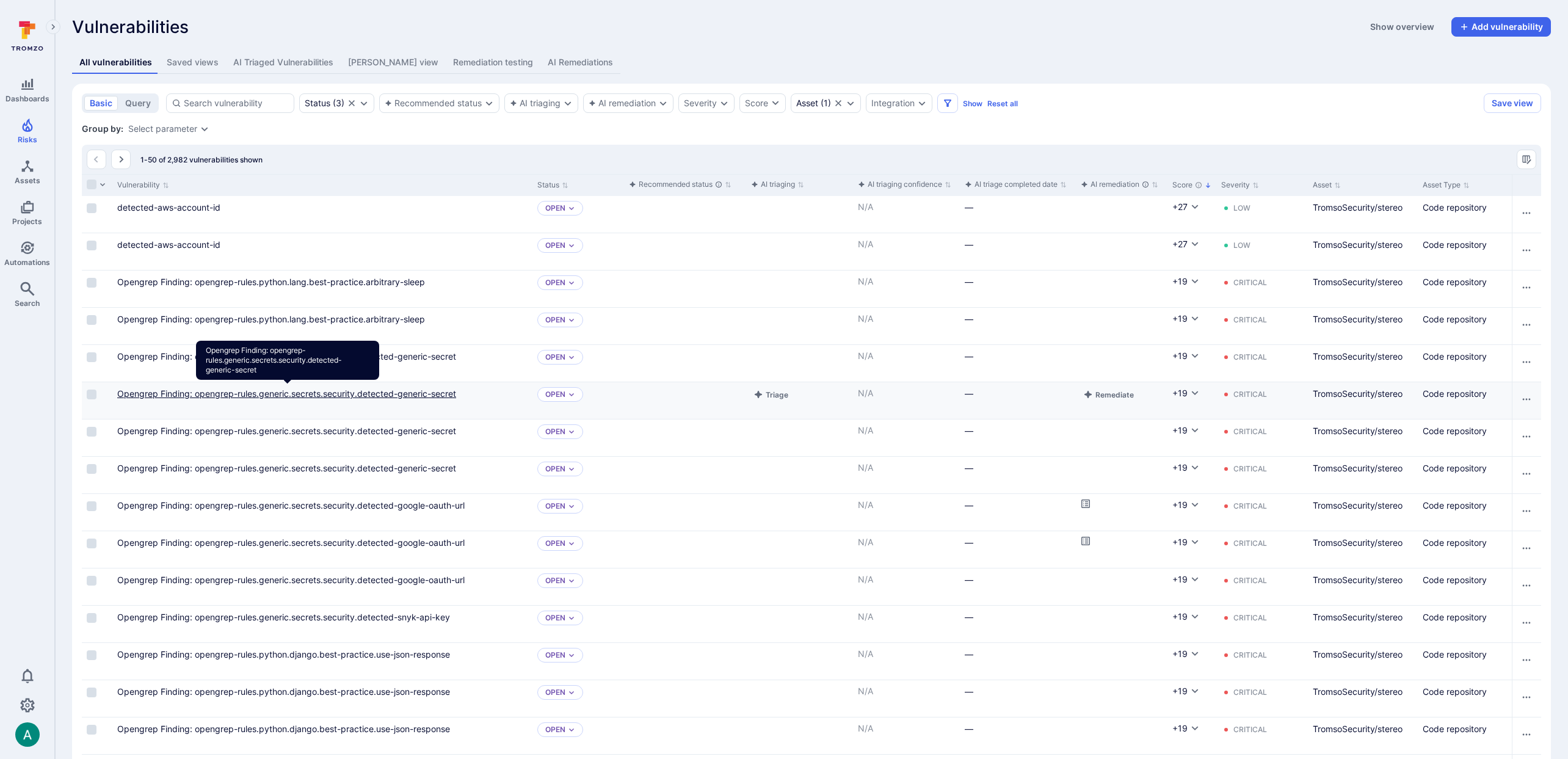
click at [427, 394] on link "Opengrep Finding: opengrep-rules.generic.secrets.security.detected-generic-secr…" at bounding box center [286, 393] width 339 height 10
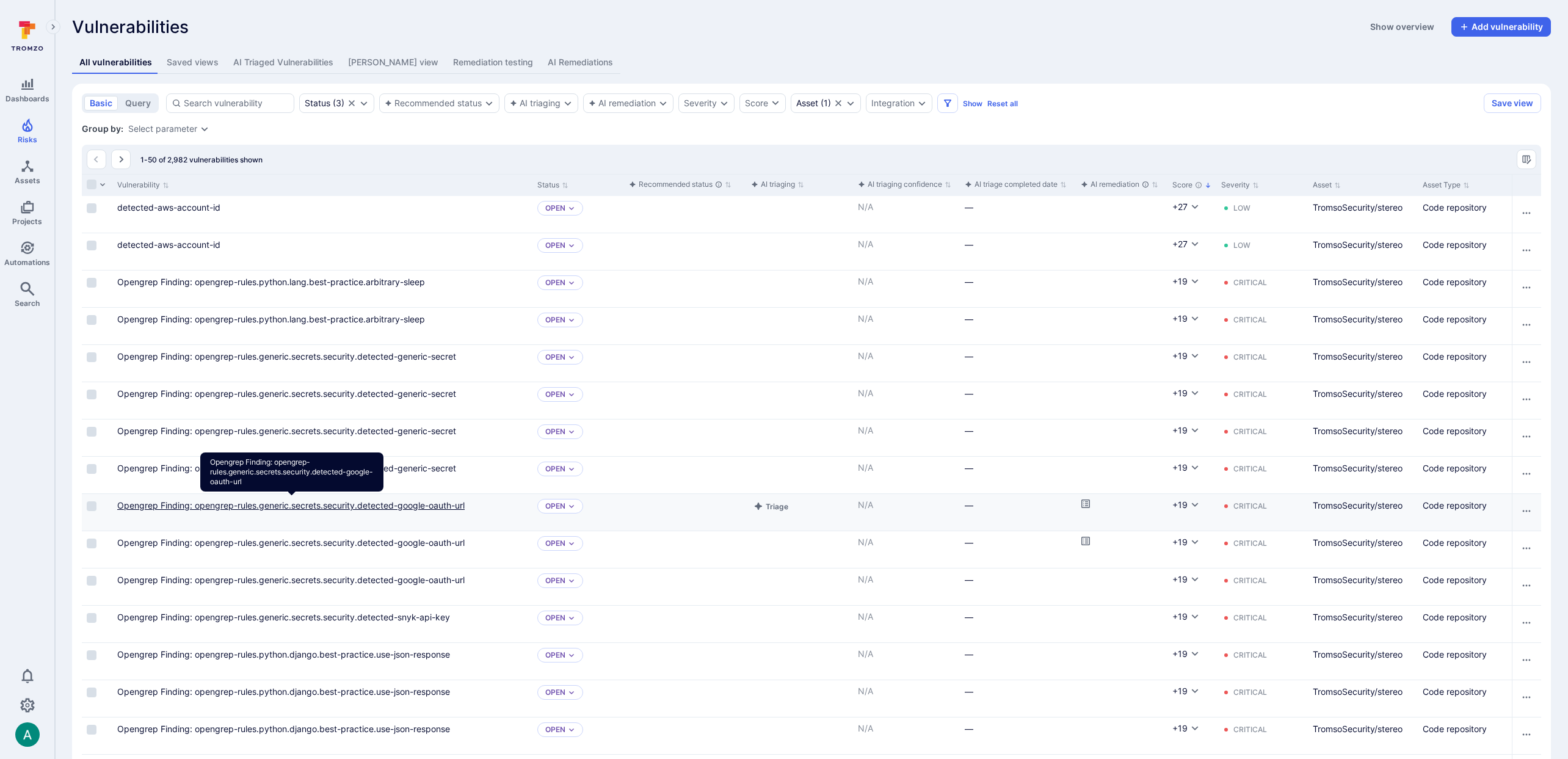
click at [453, 503] on link "Opengrep Finding: opengrep-rules.generic.secrets.security.detected-google-oauth…" at bounding box center [291, 505] width 348 height 10
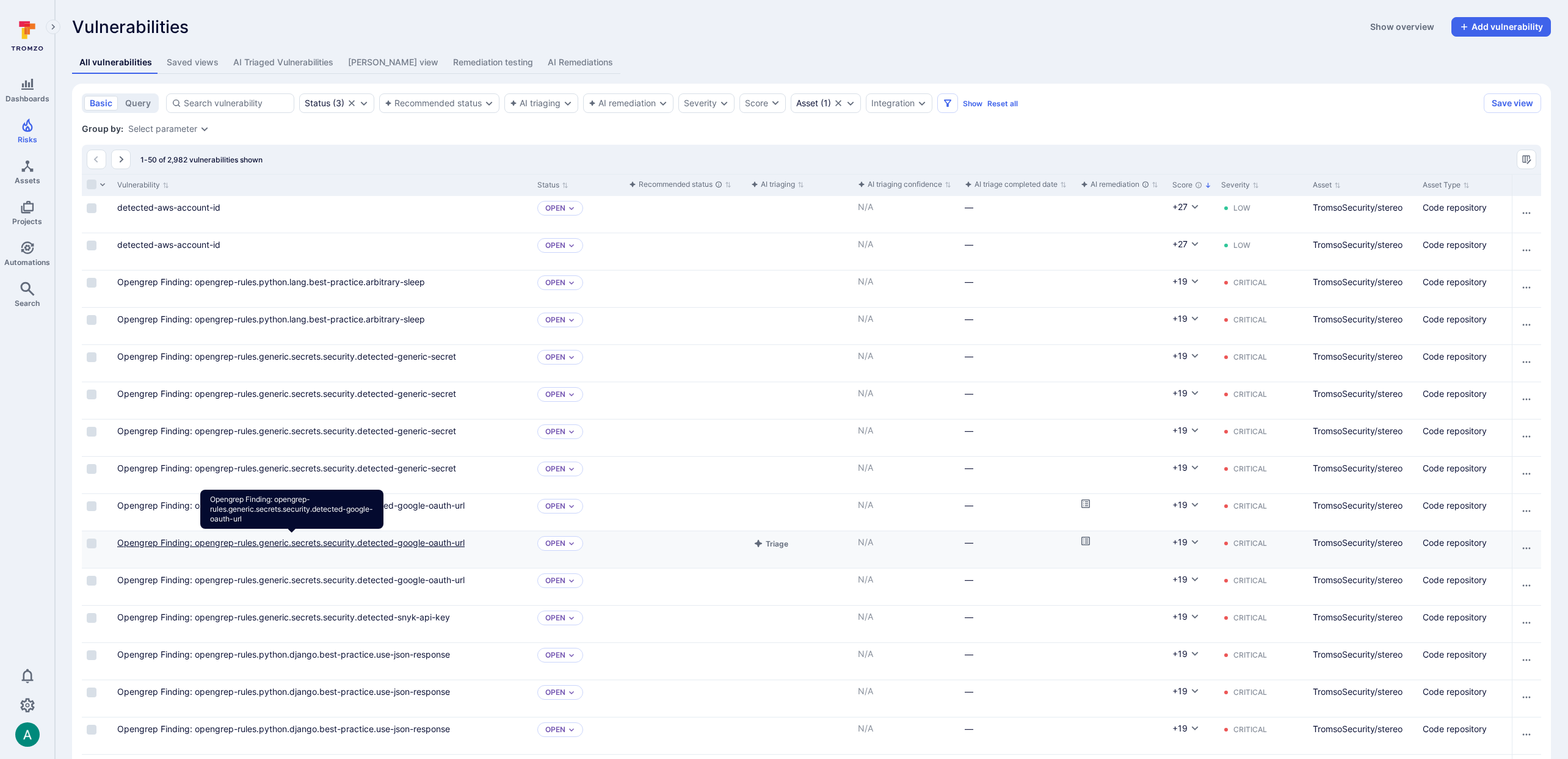
click at [455, 540] on link "Opengrep Finding: opengrep-rules.generic.secrets.security.detected-google-oauth…" at bounding box center [291, 542] width 348 height 10
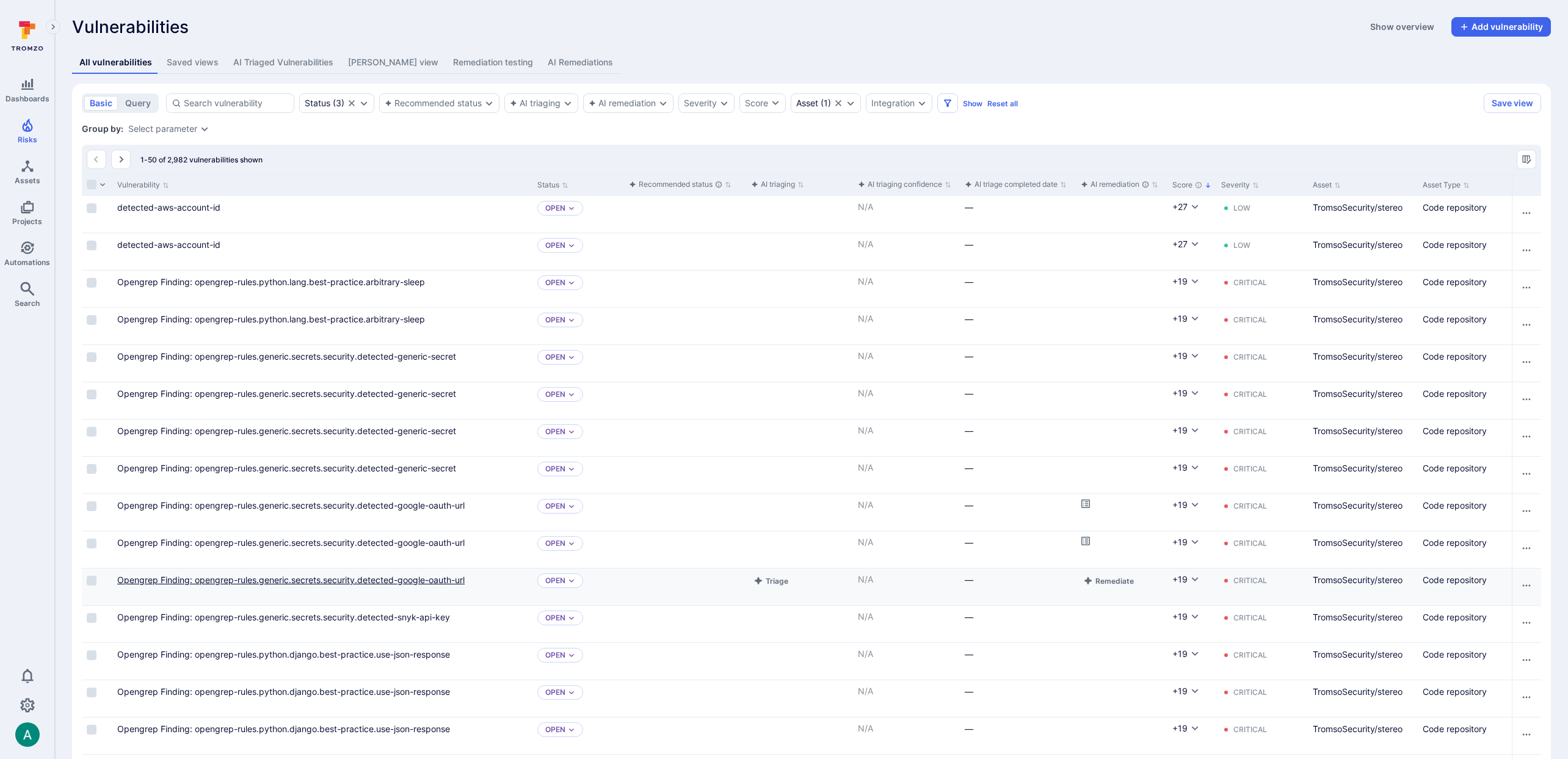
click at [461, 580] on link "Opengrep Finding: opengrep-rules.generic.secrets.security.detected-google-oauth…" at bounding box center [291, 579] width 348 height 10
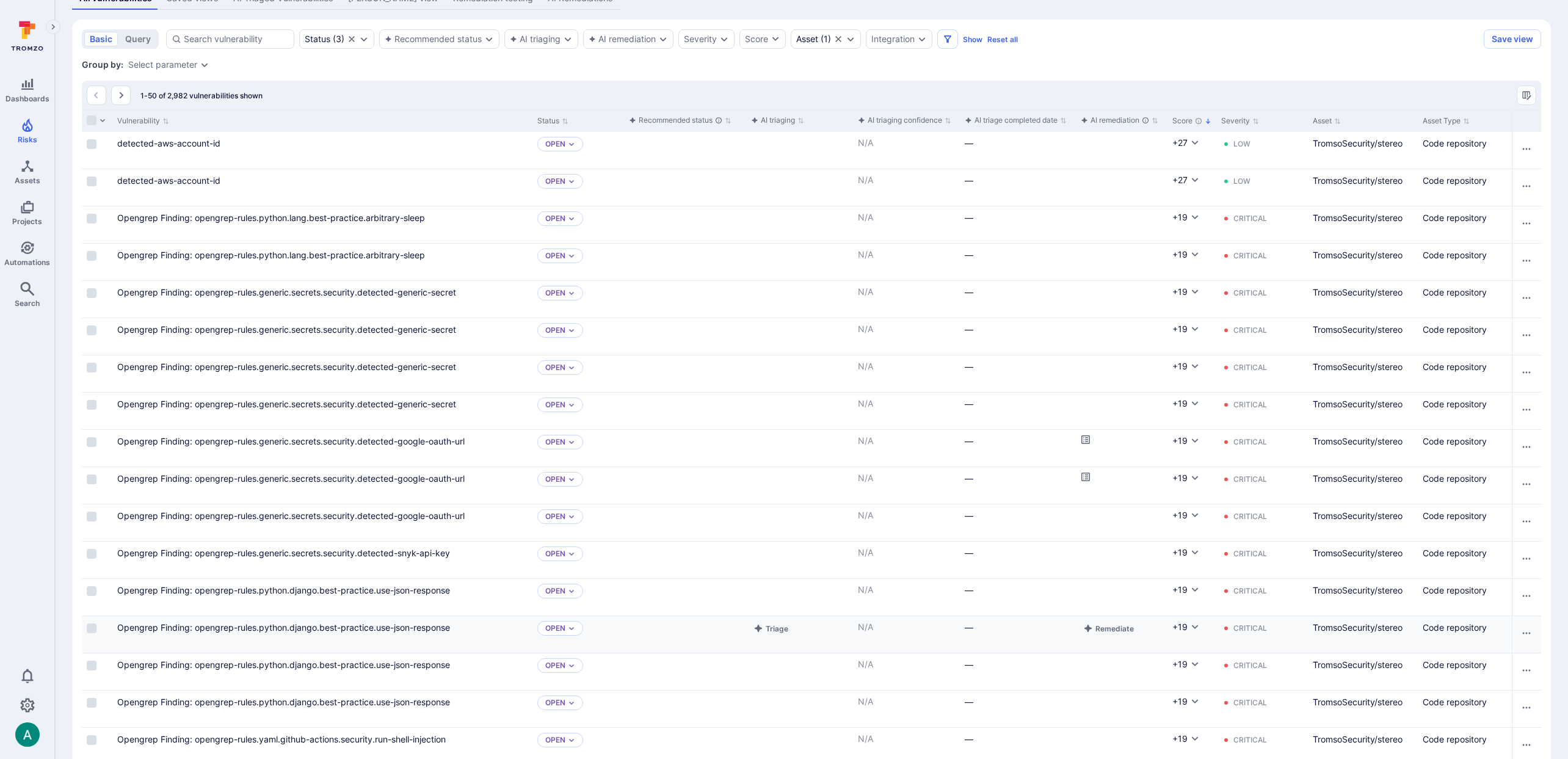
scroll to position [72, 0]
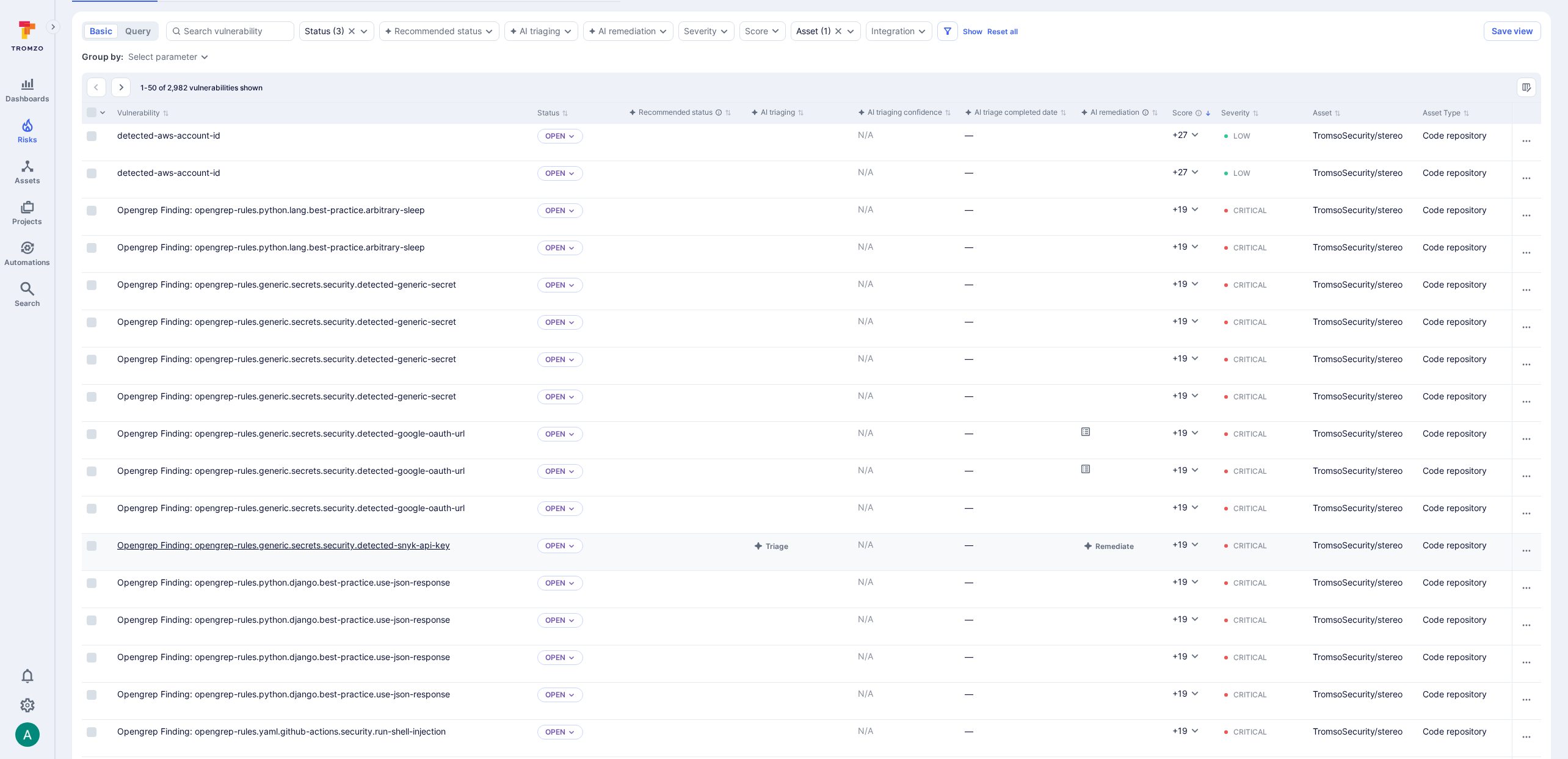
click at [429, 542] on link "Opengrep Finding: opengrep-rules.generic.secrets.security.detected-snyk-api-key" at bounding box center [283, 544] width 333 height 10
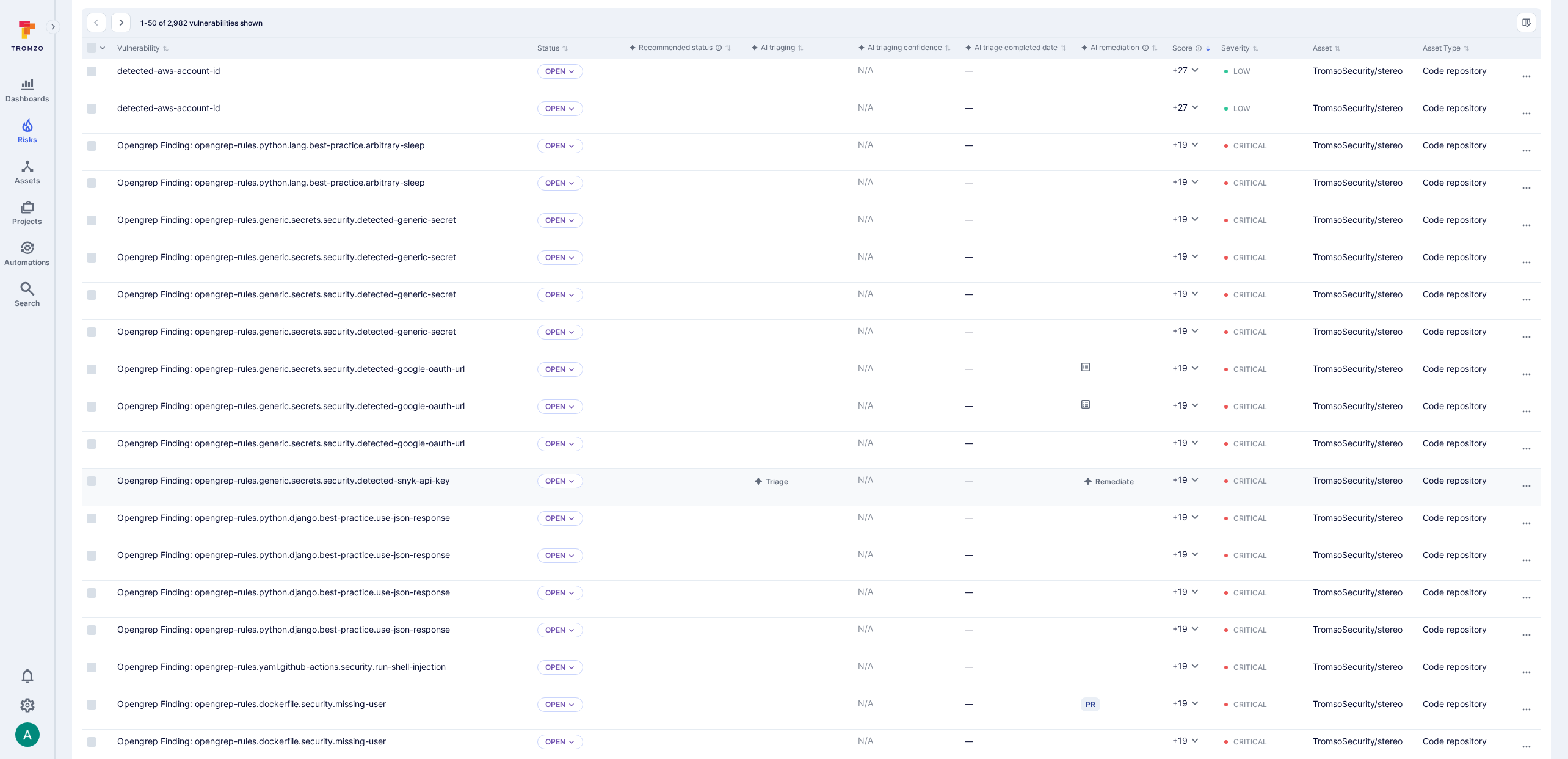
scroll to position [146, 0]
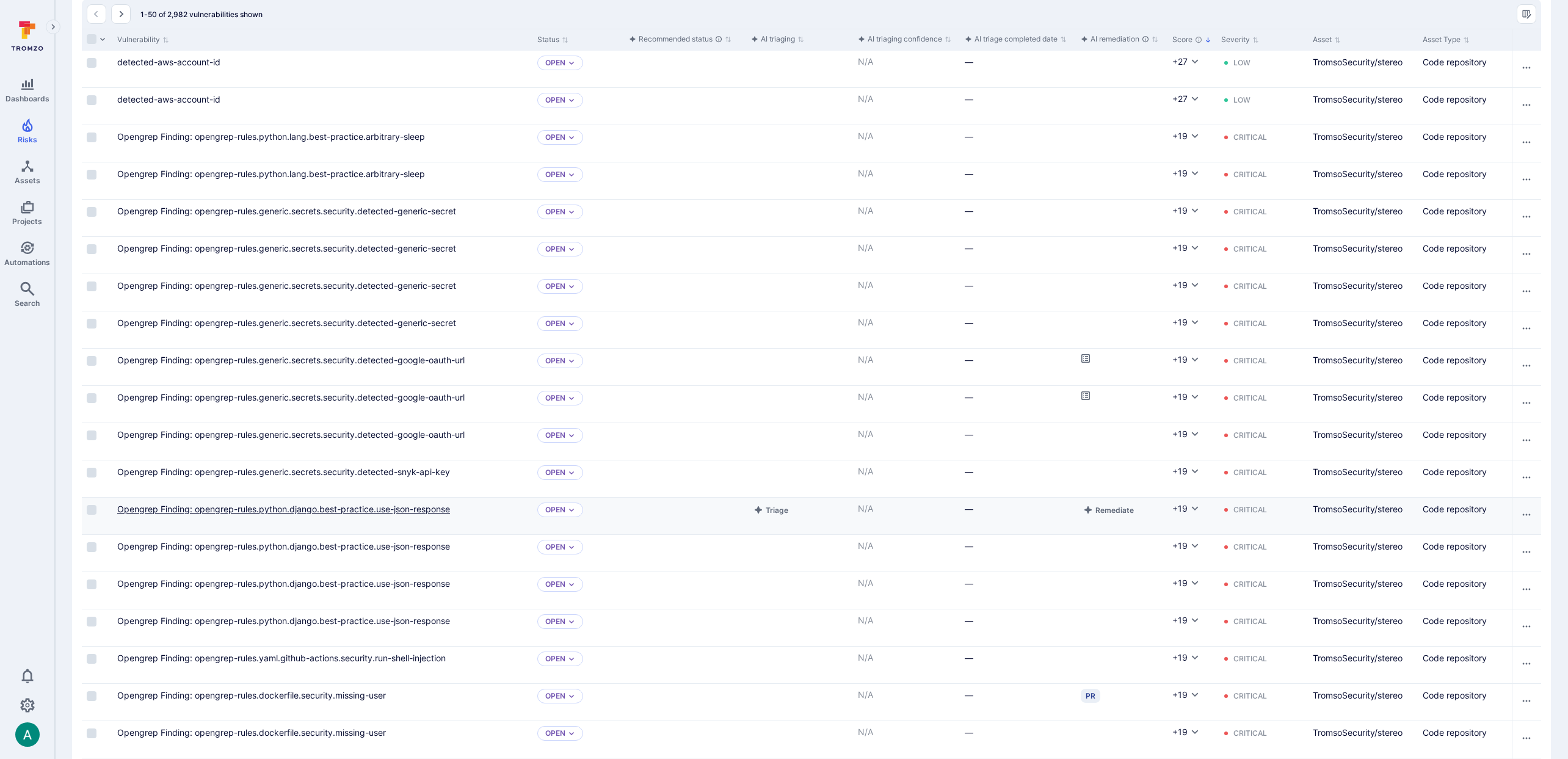
click at [428, 510] on link "Opengrep Finding: opengrep-rules.python.django.best-practice.use-json-response" at bounding box center [283, 508] width 333 height 10
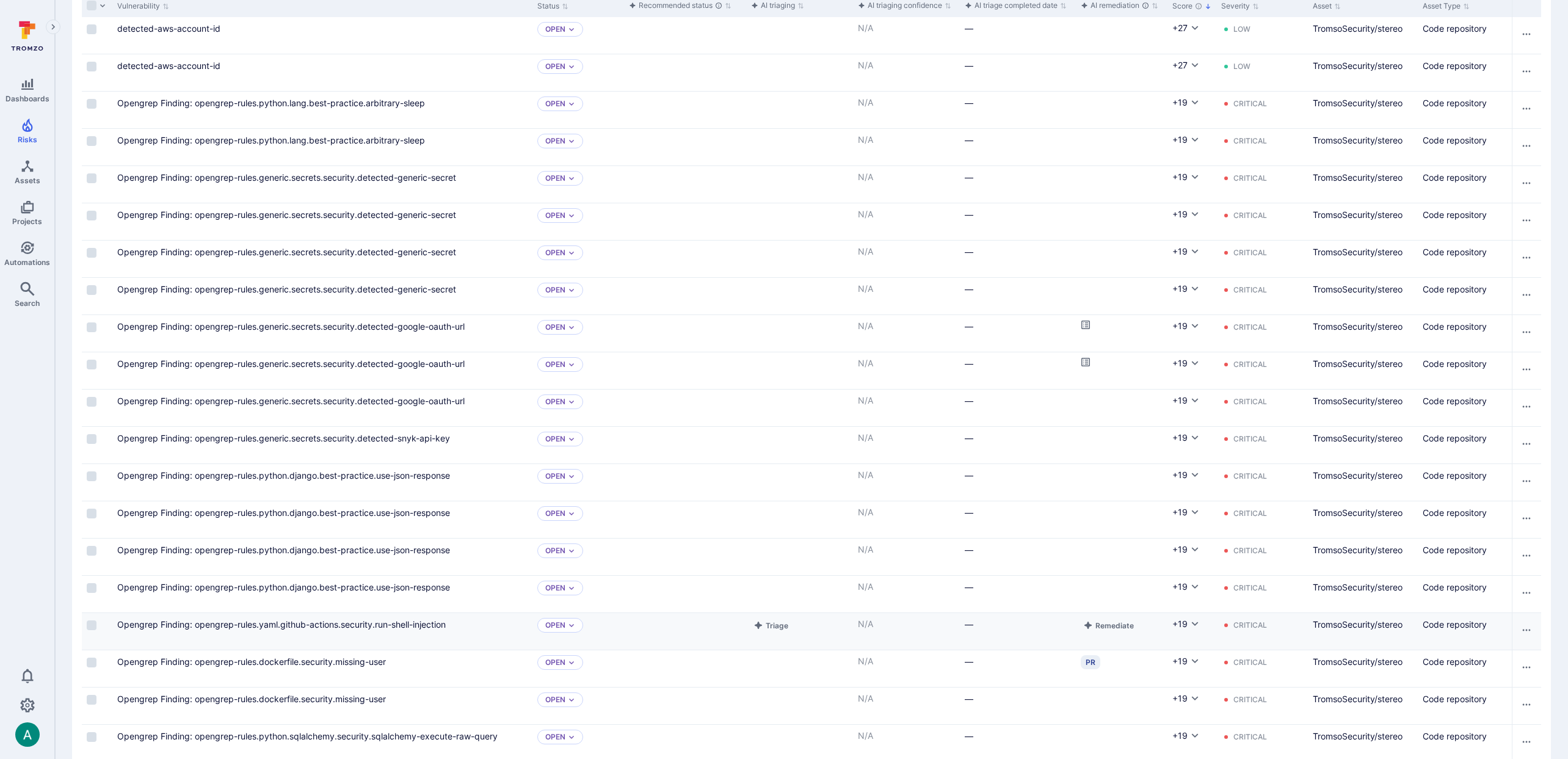
click at [417, 613] on div "Opengrep Finding: opengrep-rules.yaml.github-actions.security.run-shell-injecti…" at bounding box center [322, 631] width 420 height 37
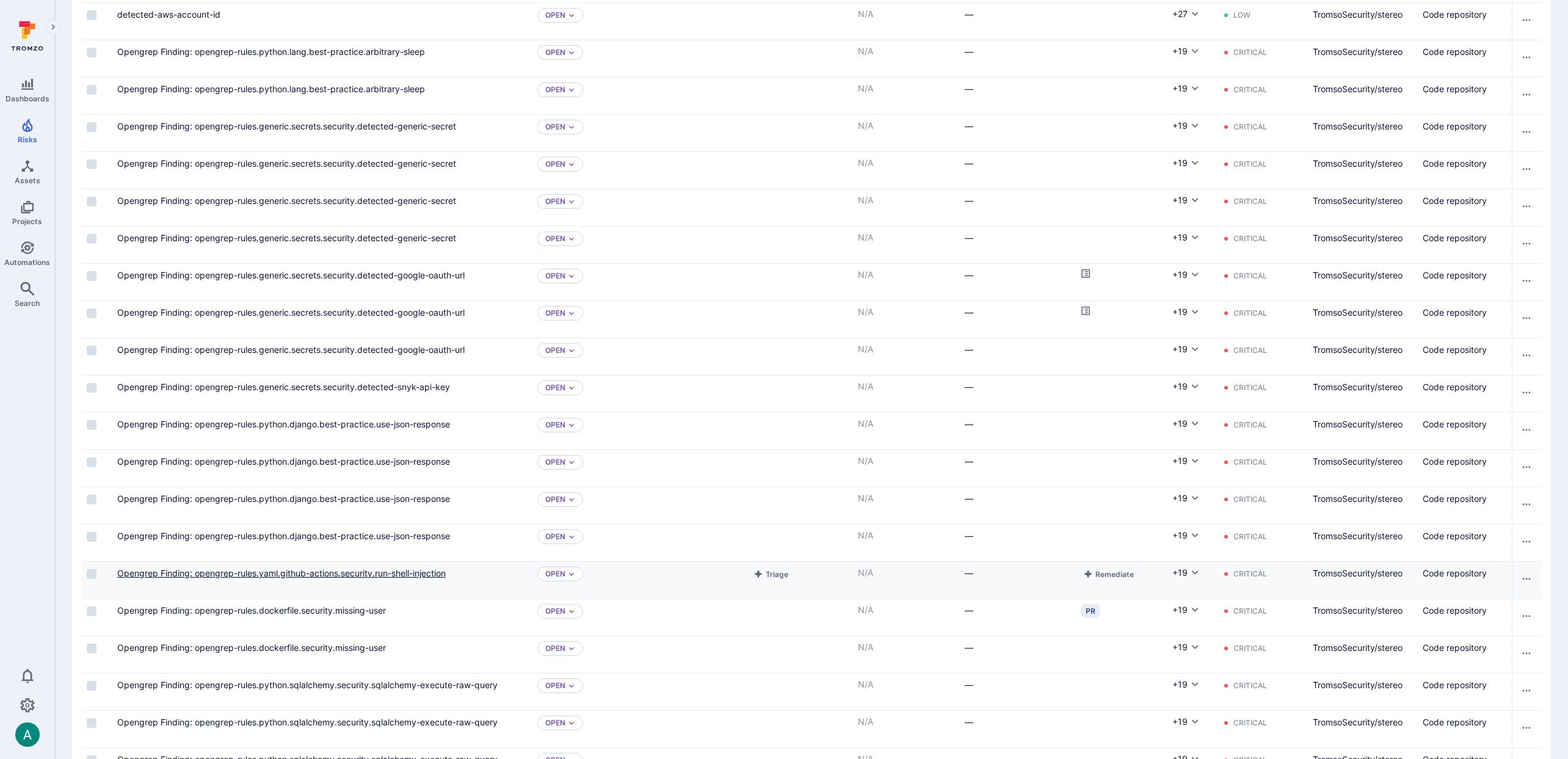
click at [417, 569] on link "Opengrep Finding: opengrep-rules.yaml.github-actions.security.run-shell-injecti…" at bounding box center [281, 573] width 329 height 10
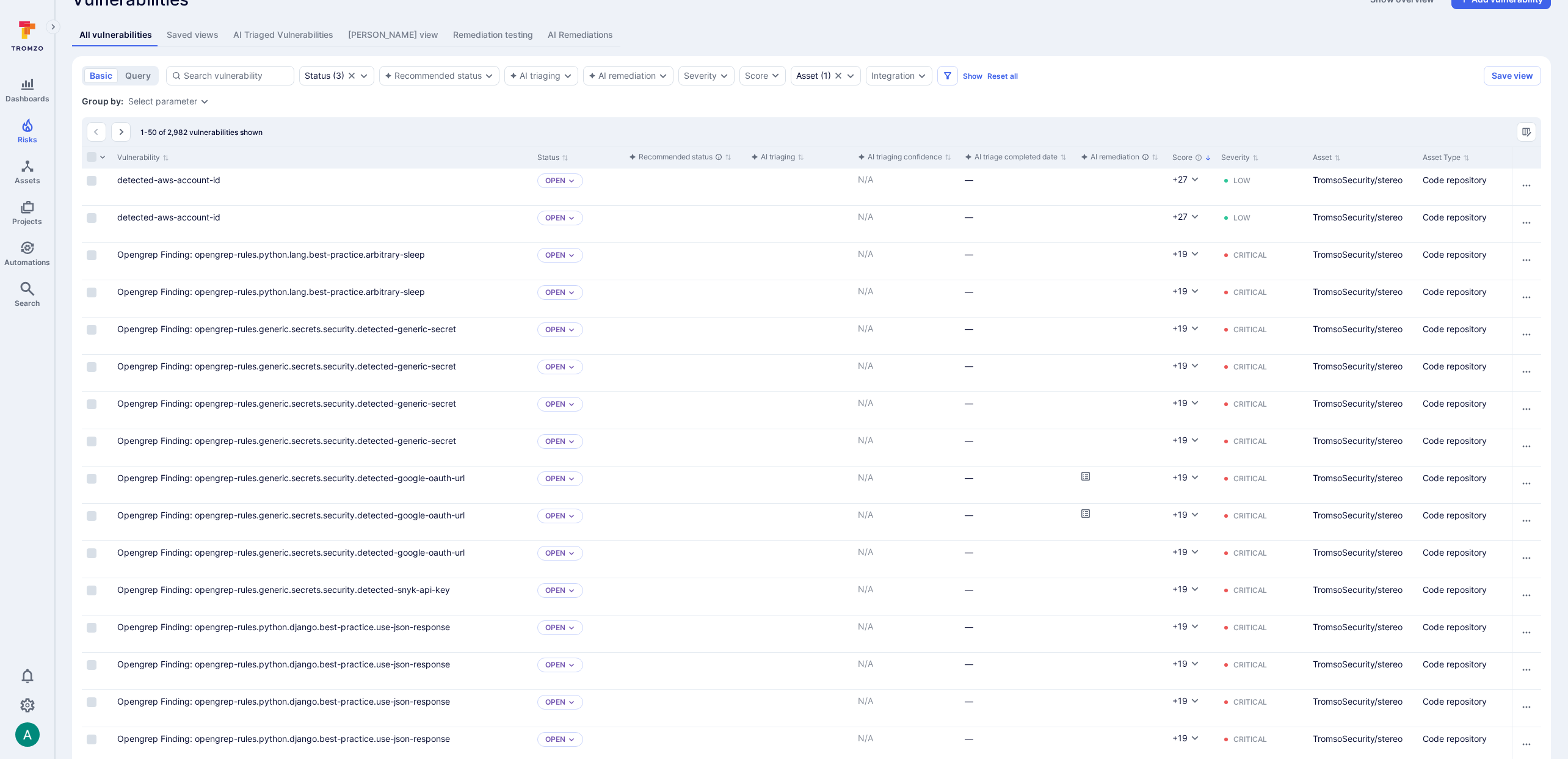
scroll to position [0, 0]
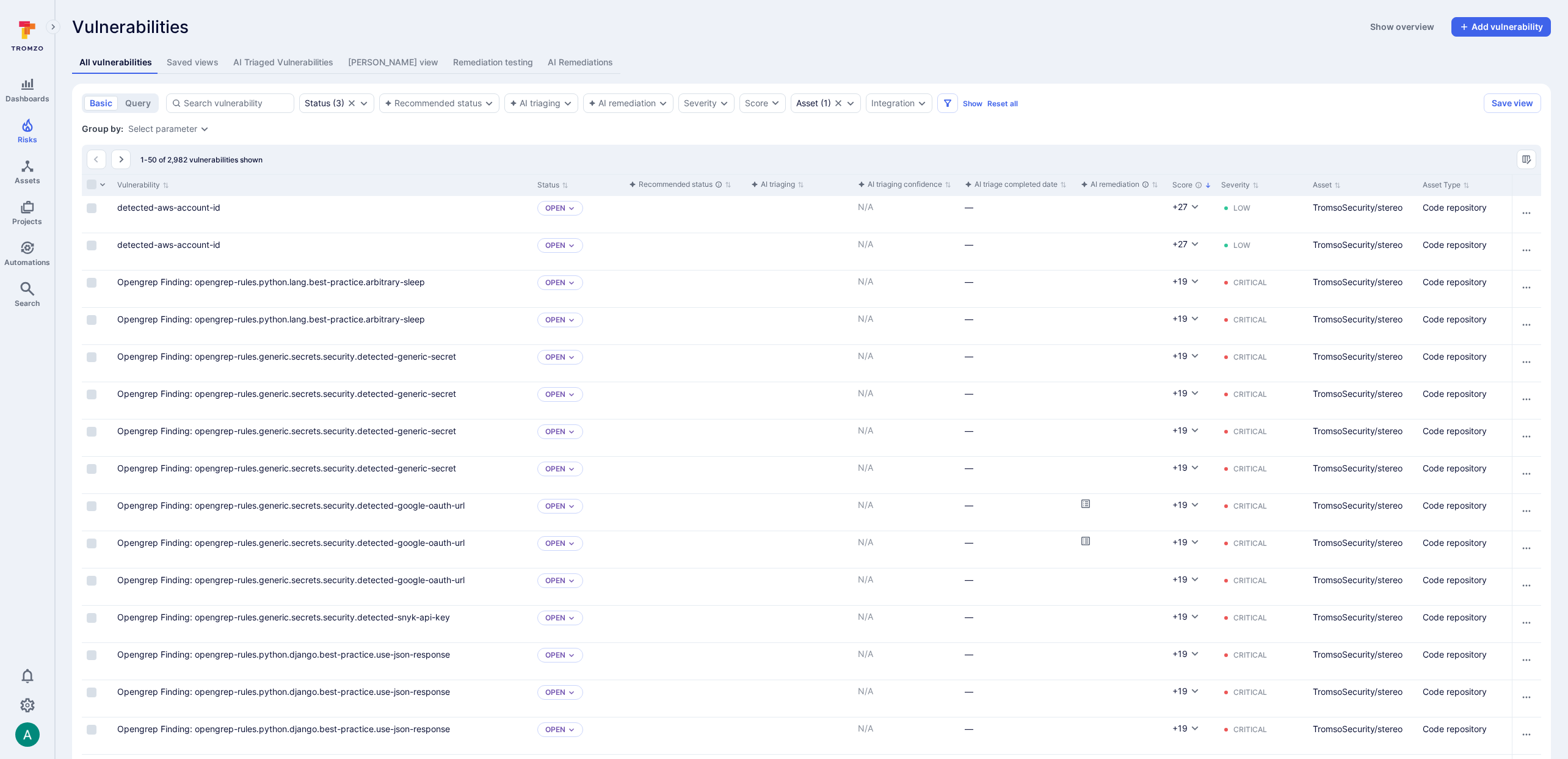
click at [185, 131] on div "Select parameter" at bounding box center [162, 129] width 69 height 10
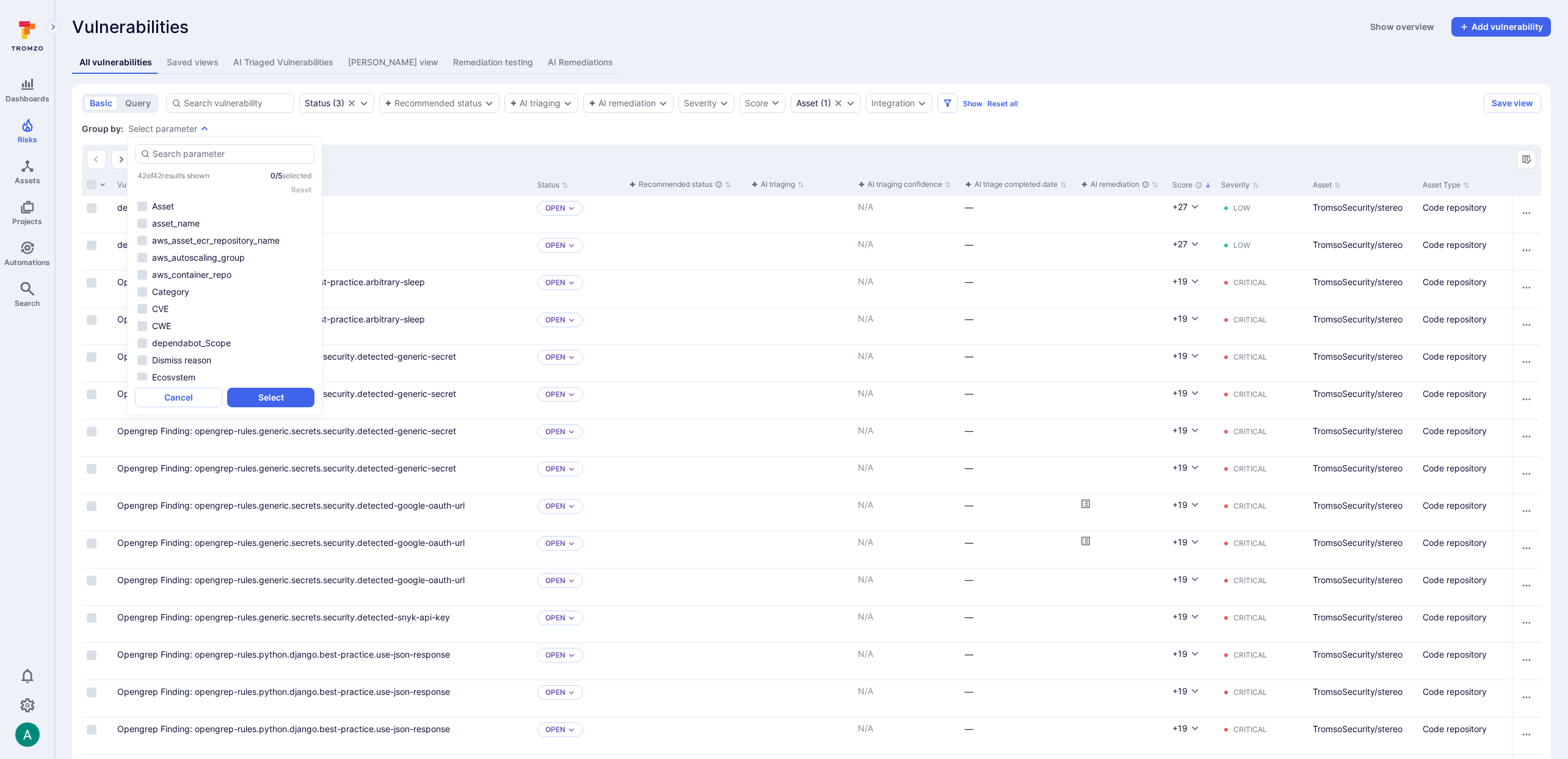
scroll to position [534, 0]
click at [169, 269] on li "Tool name" at bounding box center [225, 271] width 180 height 15
click at [273, 399] on button "Select" at bounding box center [270, 397] width 87 height 20
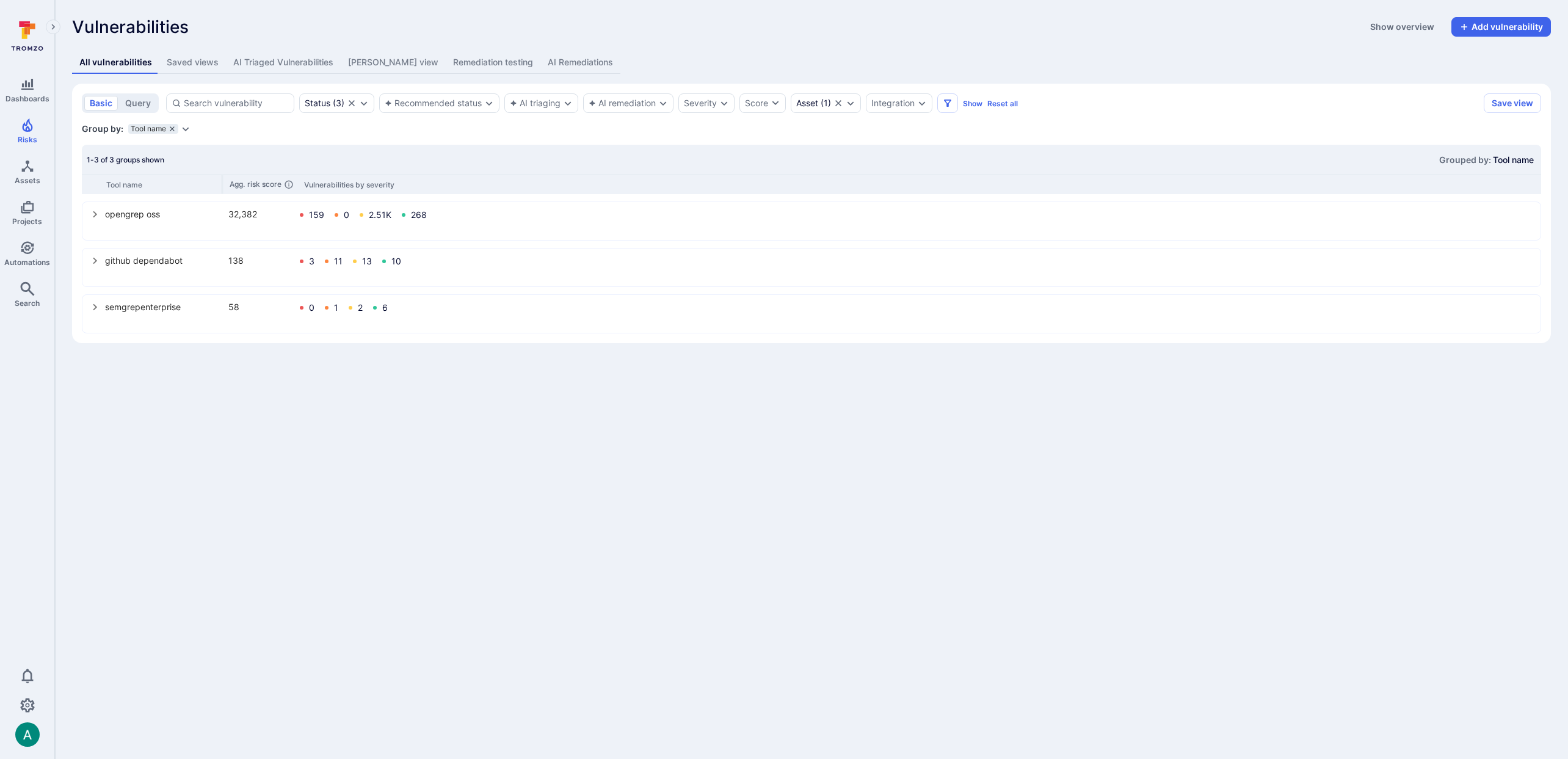
click at [171, 130] on icon "grouping parameters" at bounding box center [172, 129] width 4 height 4
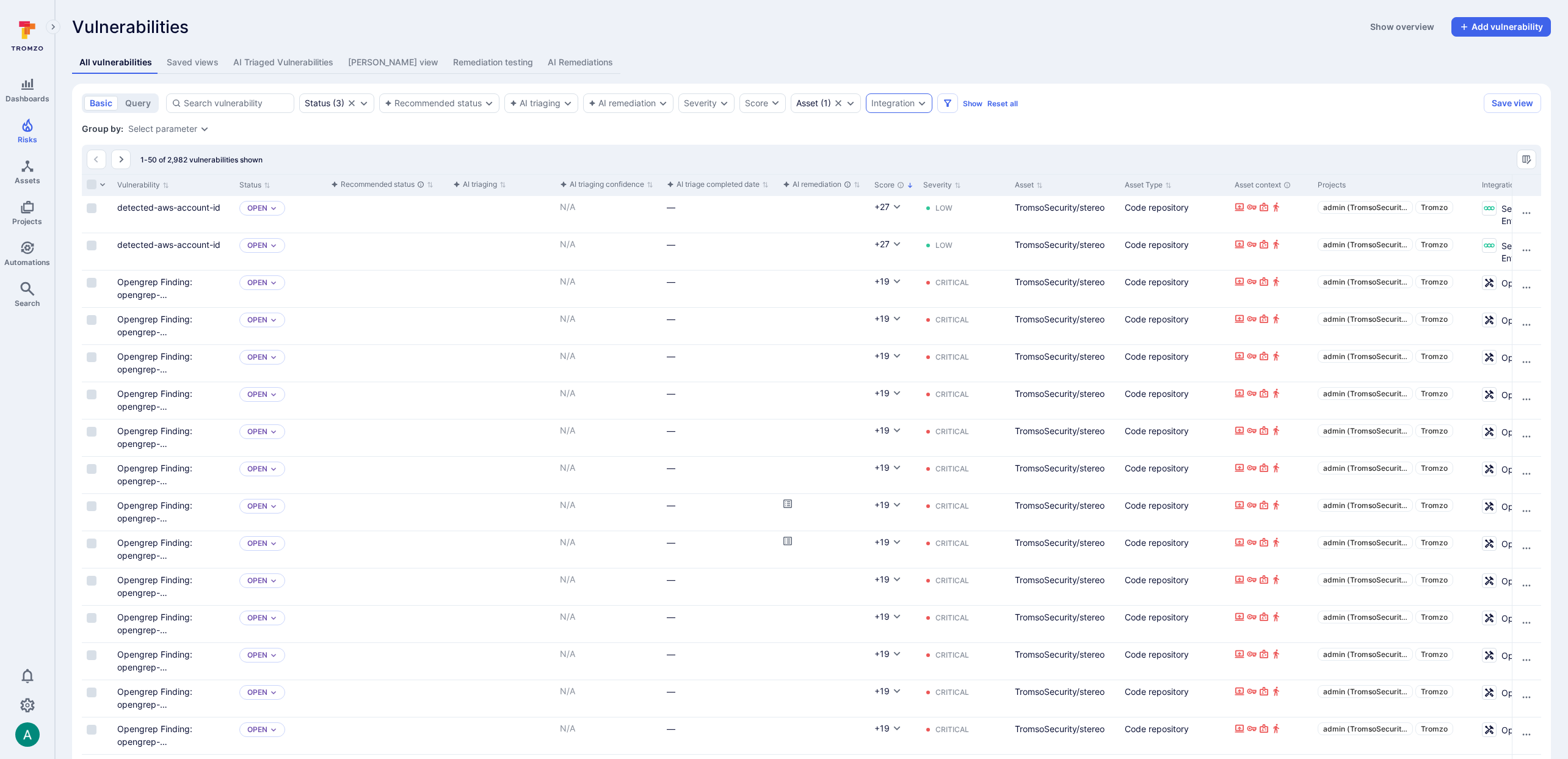
click at [876, 103] on div "Integration" at bounding box center [892, 103] width 43 height 10
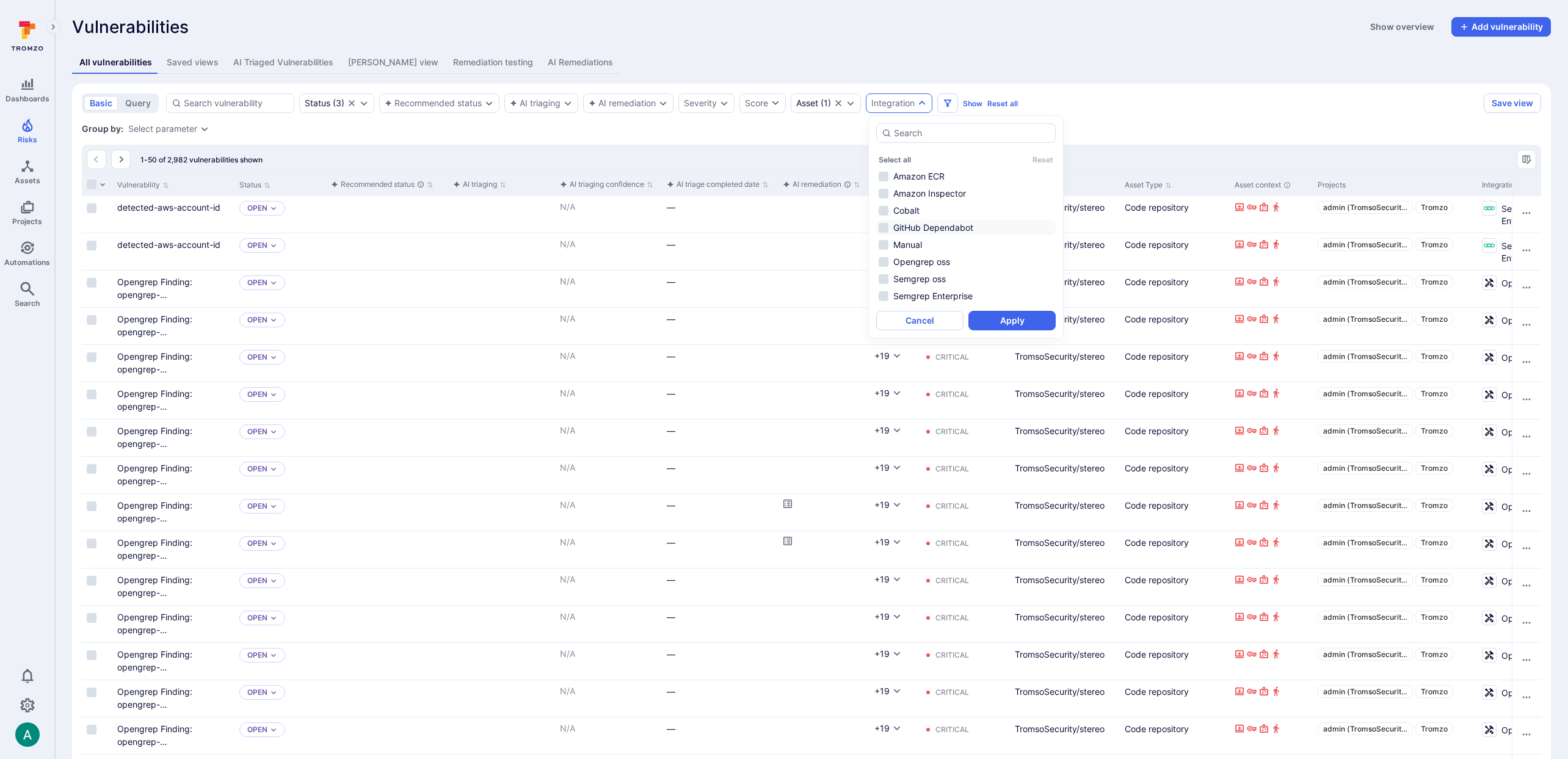
click at [891, 223] on li "GitHub Dependabot" at bounding box center [966, 228] width 180 height 15
click at [1001, 317] on button "Apply" at bounding box center [1012, 321] width 87 height 20
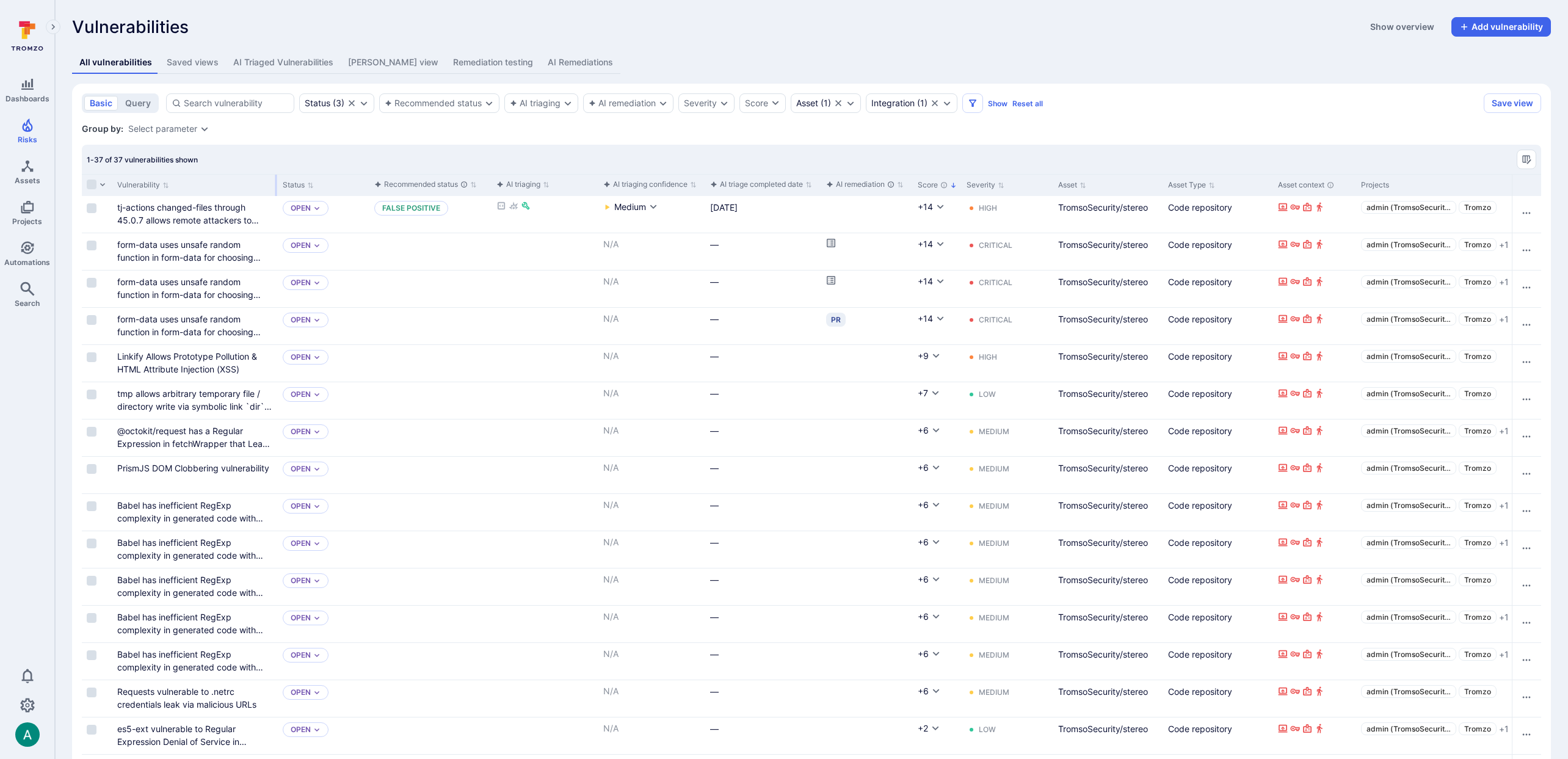
drag, startPoint x: 233, startPoint y: 185, endPoint x: 276, endPoint y: 185, distance: 43.0
click at [276, 185] on div at bounding box center [277, 185] width 2 height 21
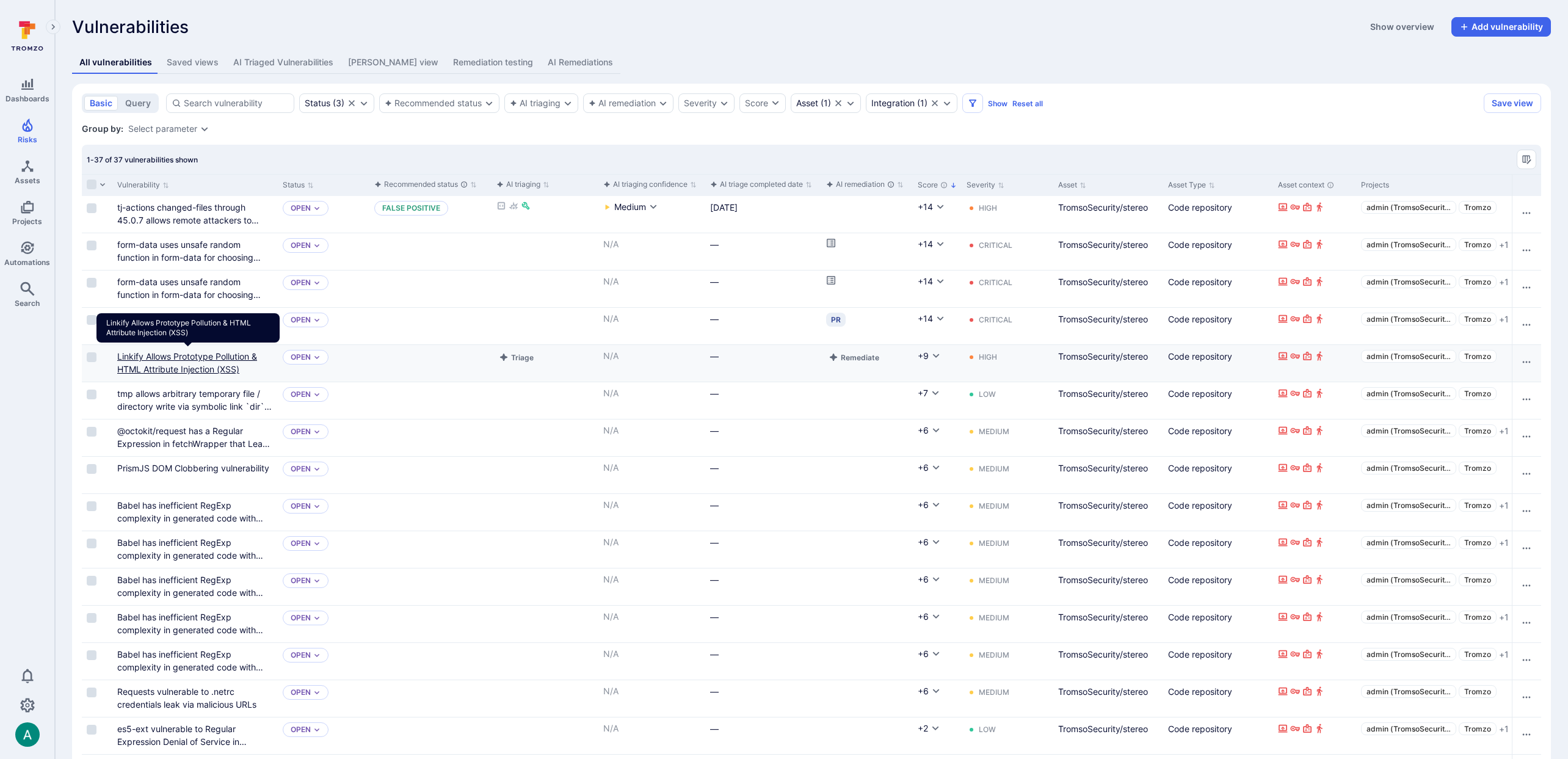
click at [213, 356] on link "Linkify Allows Prototype Pollution & HTML Attribute Injection (XSS)" at bounding box center [187, 363] width 140 height 23
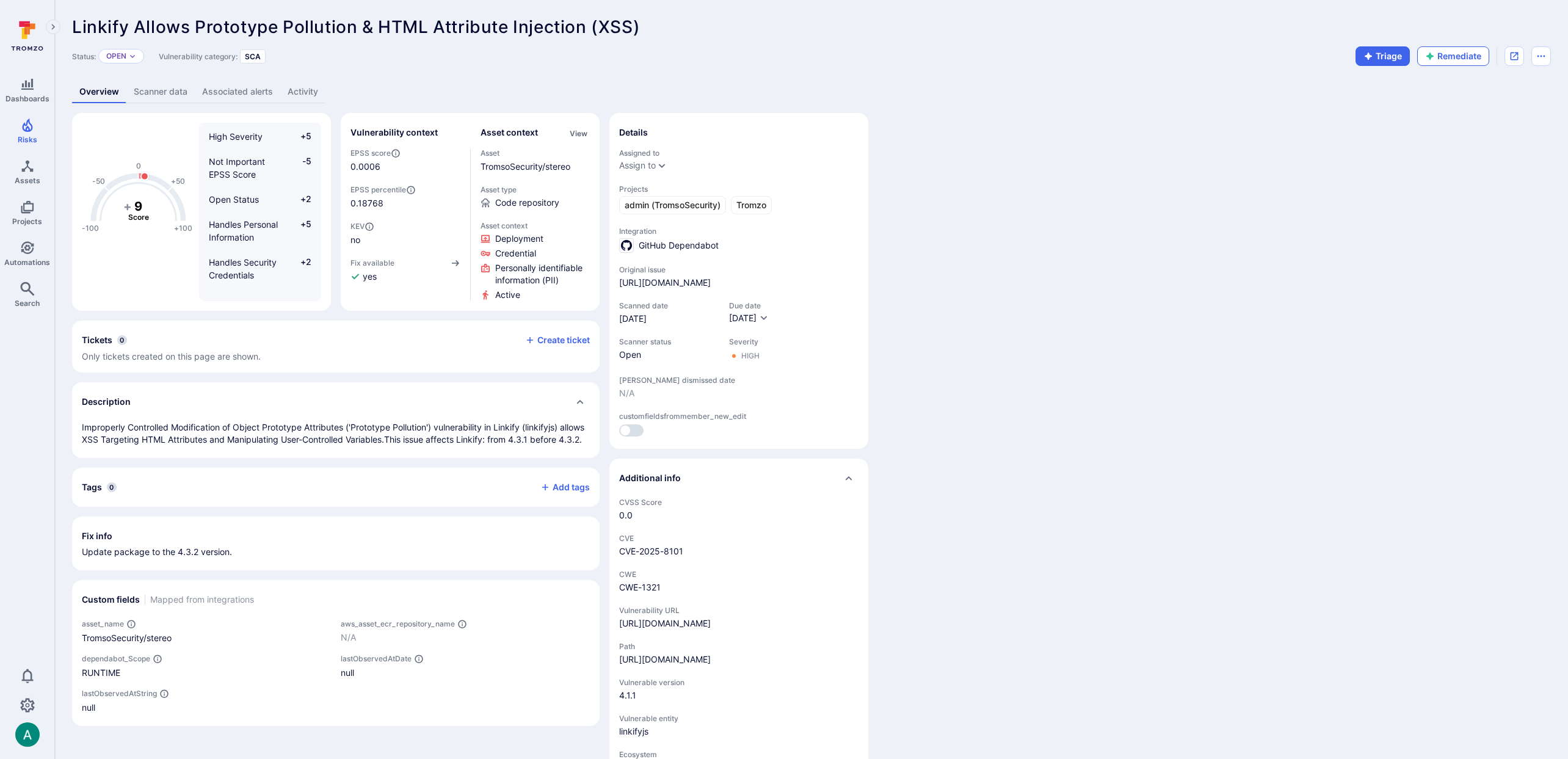
click at [1451, 46] on button "Remediate" at bounding box center [1453, 56] width 72 height 20
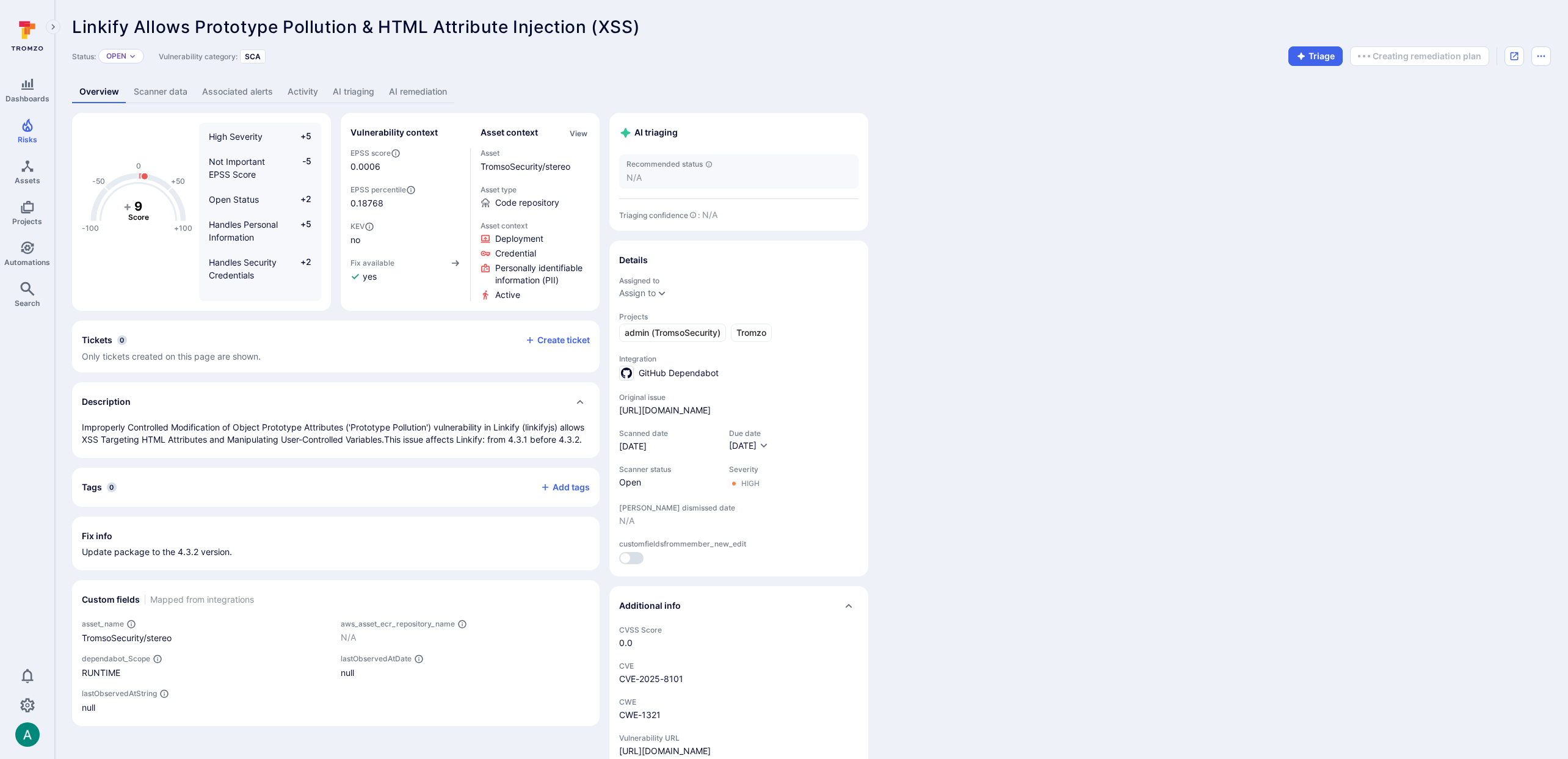
scroll to position [4, 0]
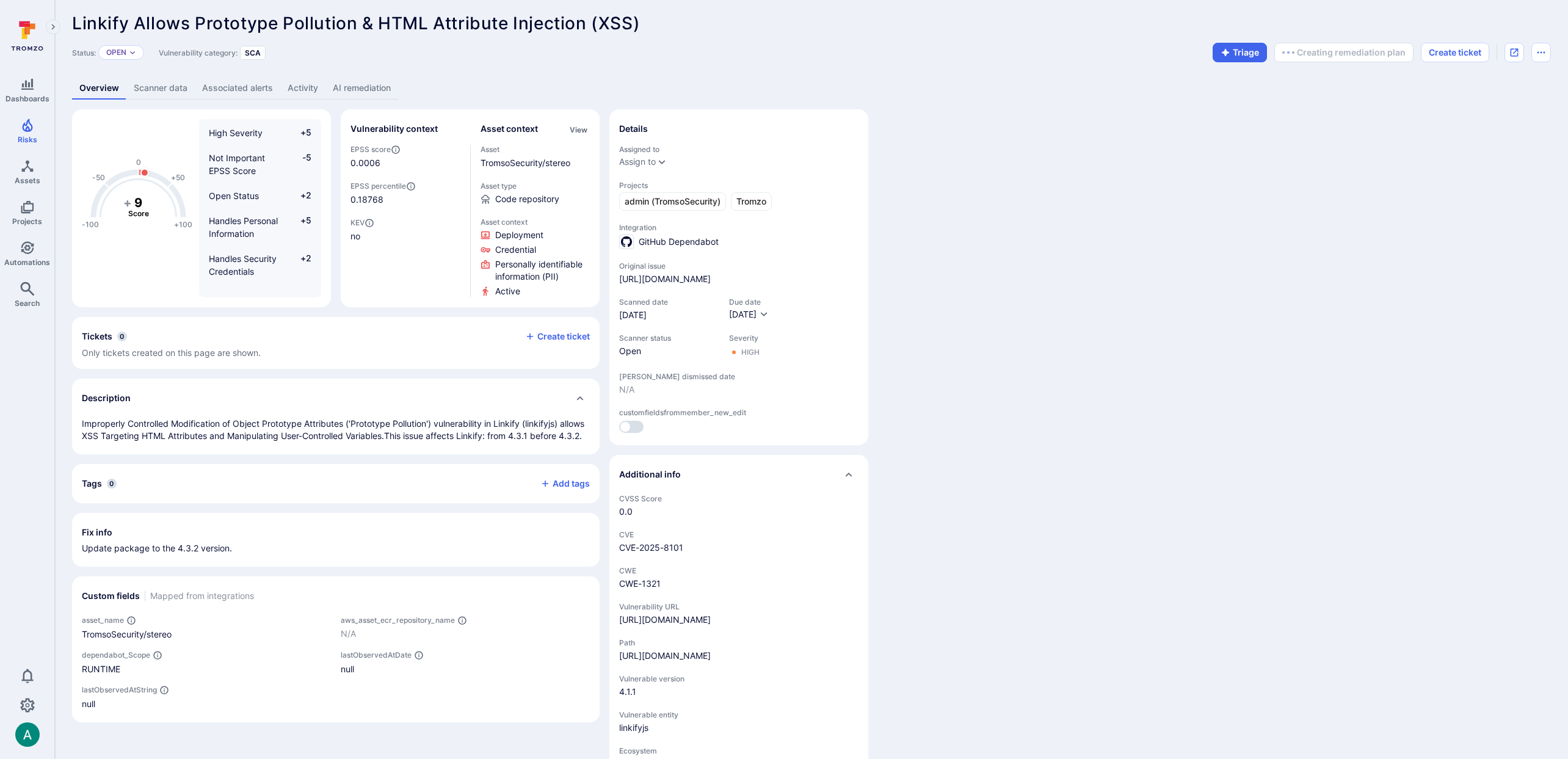
click at [361, 88] on link "AI remediation" at bounding box center [362, 88] width 73 height 23
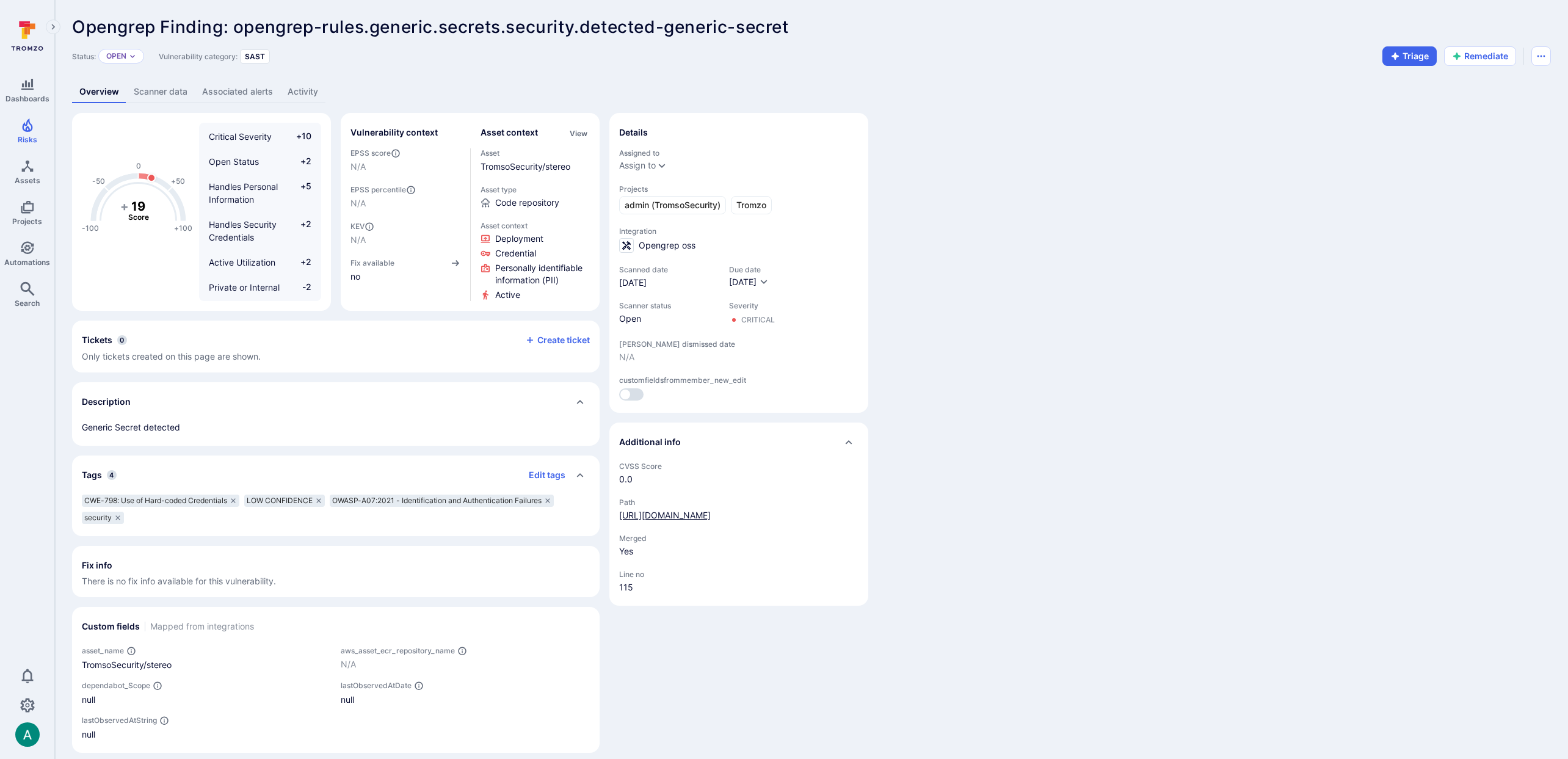
click at [711, 518] on link "[URL][DOMAIN_NAME]" at bounding box center [665, 515] width 92 height 10
click at [711, 511] on link "[URL][DOMAIN_NAME]" at bounding box center [665, 515] width 92 height 10
click at [370, 93] on link "AI remediation" at bounding box center [362, 92] width 73 height 23
click at [711, 510] on link "[URL][DOMAIN_NAME]" at bounding box center [665, 515] width 92 height 10
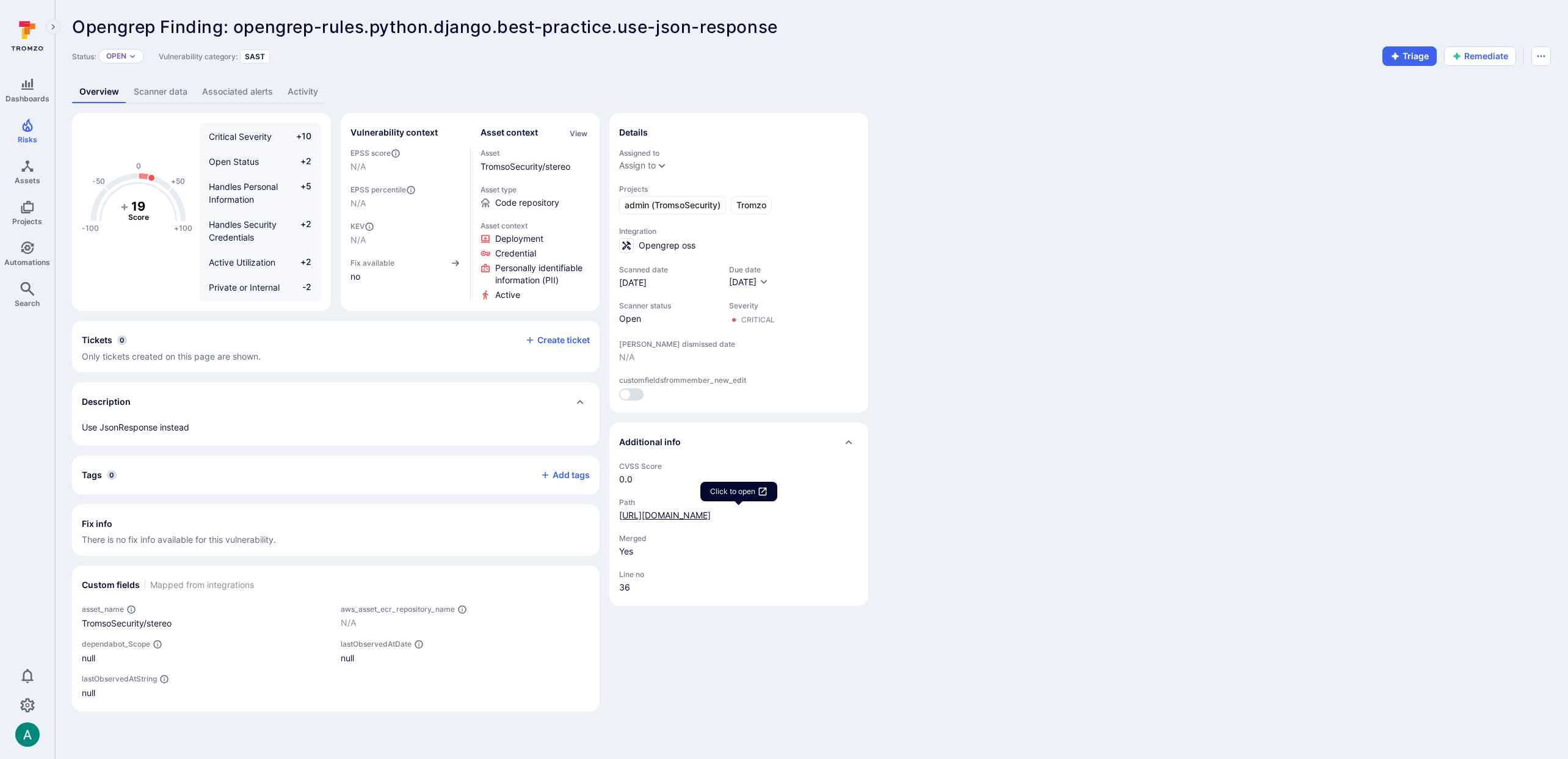
click at [711, 516] on link "[URL][DOMAIN_NAME]" at bounding box center [665, 515] width 92 height 10
click at [1457, 56] on icon "button" at bounding box center [1456, 56] width 7 height 7
click at [358, 89] on link "AI remediation" at bounding box center [362, 92] width 73 height 23
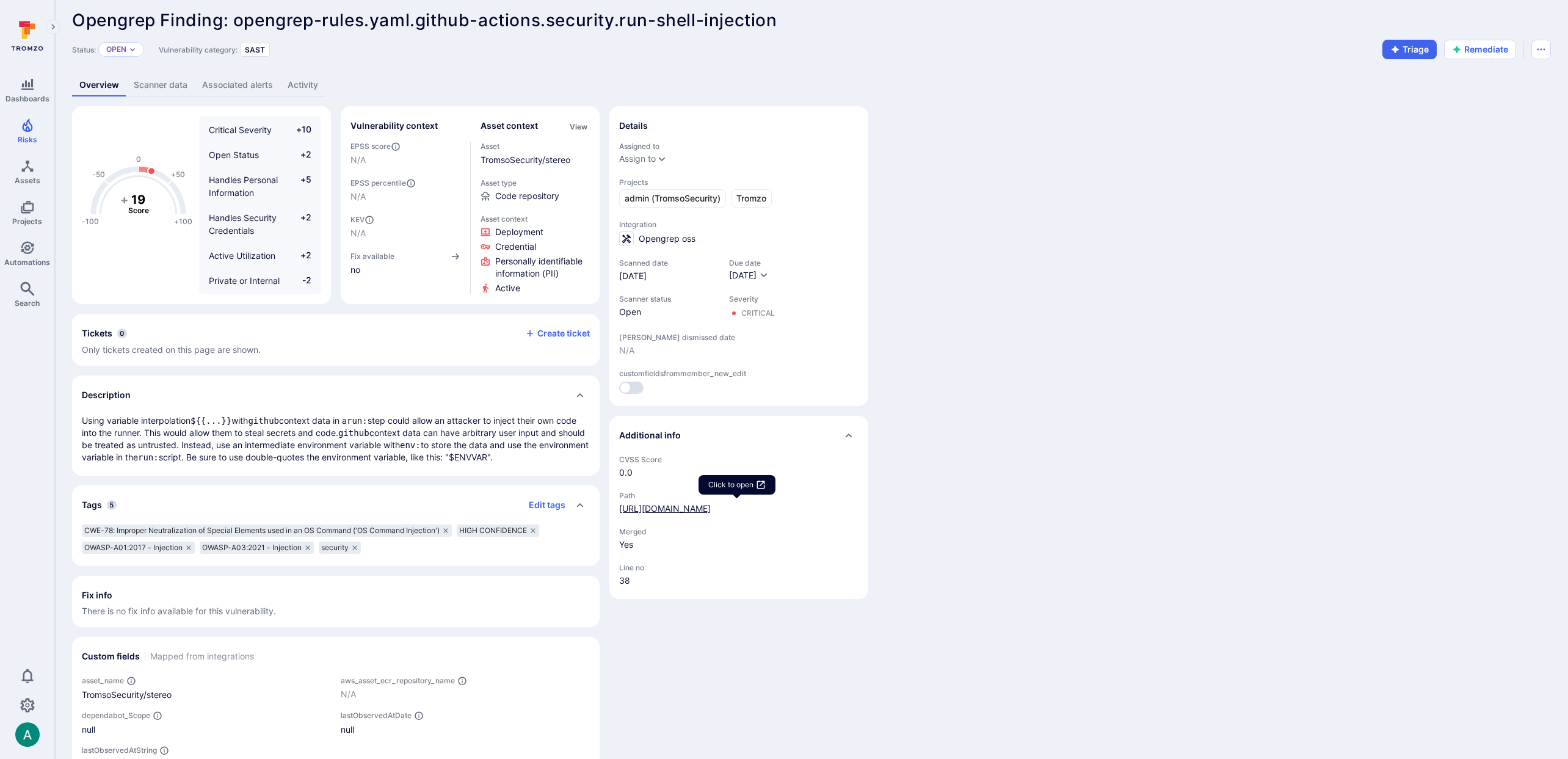
scroll to position [9, 0]
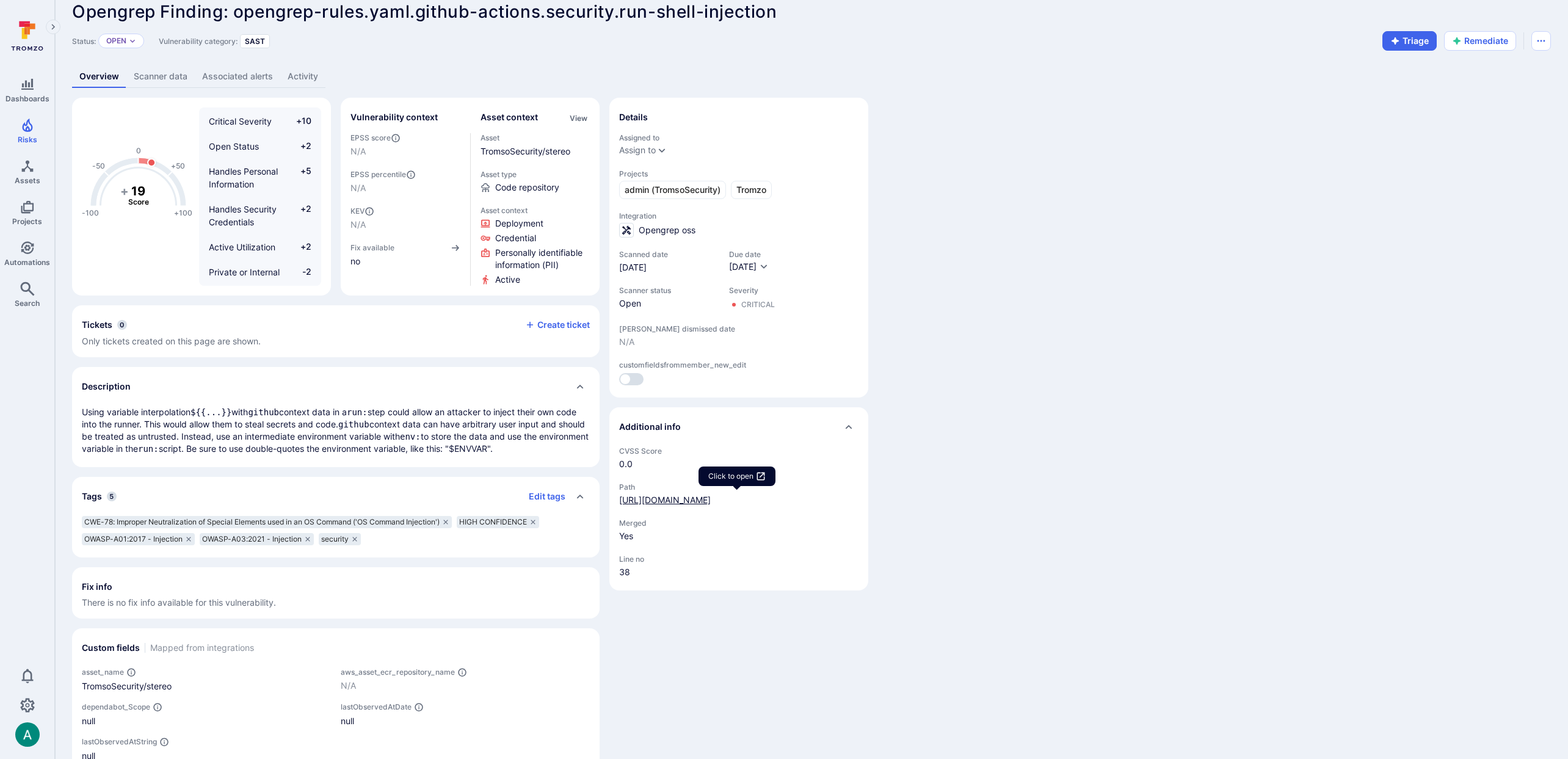
click at [657, 505] on link "[URL][DOMAIN_NAME]" at bounding box center [665, 499] width 92 height 10
click at [1474, 47] on button "Remediate" at bounding box center [1480, 42] width 72 height 20
click at [378, 82] on link "AI remediation" at bounding box center [362, 78] width 73 height 23
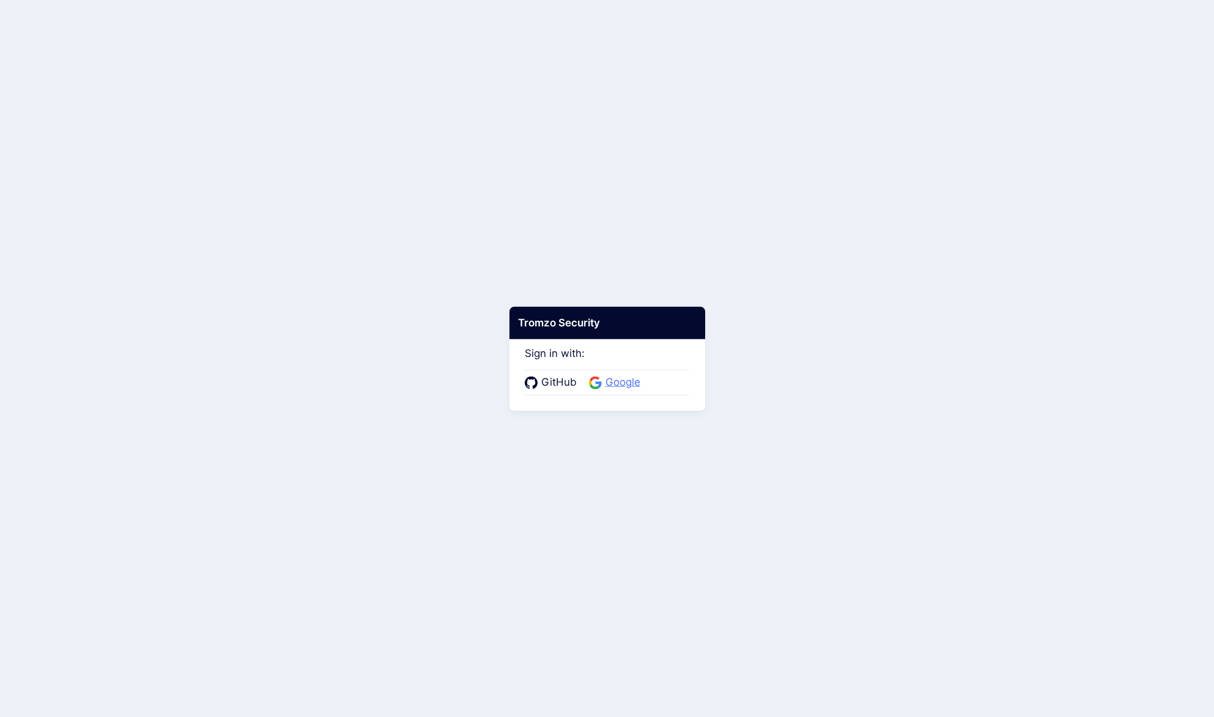
click at [613, 385] on span "Google" at bounding box center [623, 383] width 42 height 16
